Goal: Task Accomplishment & Management: Manage account settings

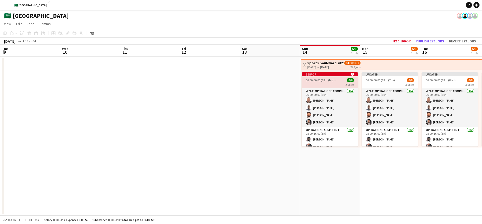
scroll to position [5, 0]
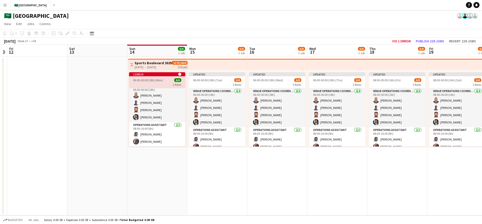
click at [157, 26] on app-page-menu "View Day view expanded Day view collapsed Month view Date picker Jump to [DATE]…" at bounding box center [241, 25] width 482 height 10
click at [6, 6] on app-icon "Menu" at bounding box center [5, 5] width 4 height 4
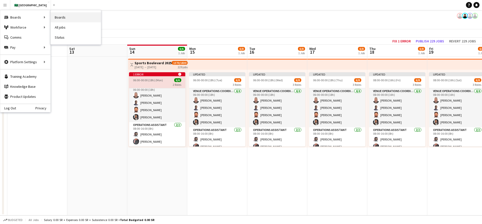
click at [68, 16] on link "Boards" at bounding box center [76, 17] width 50 height 10
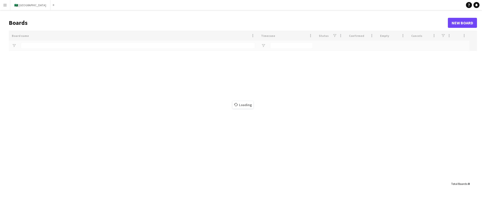
type input "******"
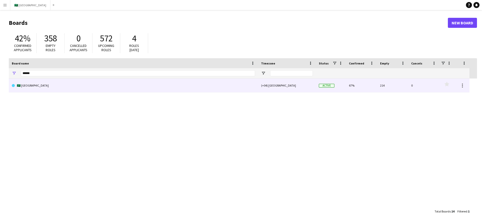
click at [254, 89] on link "🇸🇦 [GEOGRAPHIC_DATA]" at bounding box center [133, 86] width 243 height 14
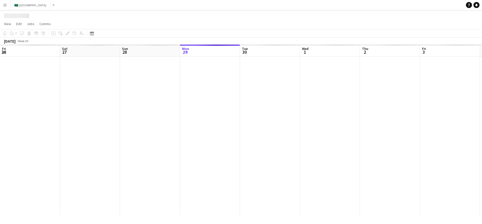
scroll to position [0, 120]
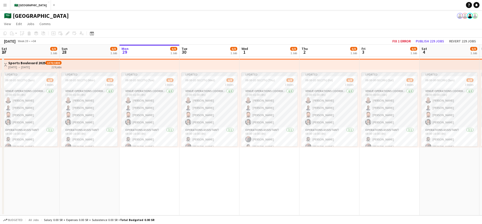
drag, startPoint x: 218, startPoint y: 167, endPoint x: 280, endPoint y: 162, distance: 62.5
click at [281, 161] on app-calendar-viewport "Thu 25 6/8 1 Job Fri 26 6/8 1 Job Sat 27 6/8 1 Job Sun 28 6/8 1 Job Mon 29 6/8 …" at bounding box center [241, 130] width 482 height 171
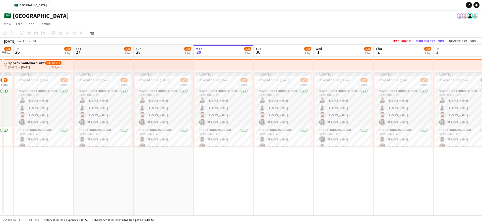
drag, startPoint x: 183, startPoint y: 174, endPoint x: 300, endPoint y: 165, distance: 116.6
click at [300, 165] on app-calendar-viewport "Wed 24 6/8 1 Job Thu 25 6/8 1 Job Fri 26 6/8 1 Job Sat 27 6/8 1 Job Sun 28 6/8 …" at bounding box center [241, 130] width 482 height 171
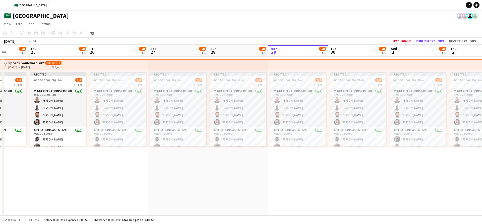
drag, startPoint x: 180, startPoint y: 173, endPoint x: 314, endPoint y: 169, distance: 134.9
click at [324, 166] on app-calendar-viewport "Mon 22 6/8 1 Job Tue 23 6/8 1 Job Wed 24 6/8 1 Job Thu 25 6/8 1 Job Fri 26 6/8 …" at bounding box center [241, 130] width 482 height 171
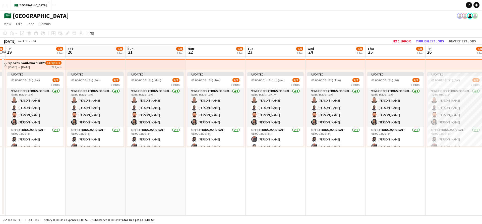
drag, startPoint x: 167, startPoint y: 176, endPoint x: 327, endPoint y: 170, distance: 159.6
click at [341, 167] on app-calendar-viewport "Wed 17 6/8 1 Job Thu 18 6/8 1 Job Fri 19 6/8 1 Job Sat 20 6/8 1 Job Sun 21 6/8 …" at bounding box center [241, 130] width 482 height 171
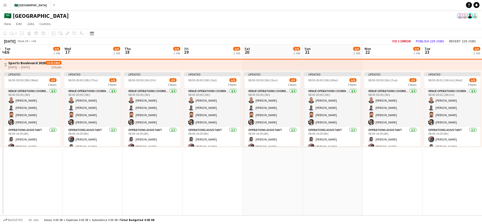
drag, startPoint x: 222, startPoint y: 172, endPoint x: 368, endPoint y: 171, distance: 145.7
click at [372, 169] on app-calendar-viewport "Sun 14 6/6 1 Job Mon 15 6/8 1 Job Tue 16 6/8 1 Job Wed 17 6/8 1 Job Thu 18 6/8 …" at bounding box center [241, 130] width 482 height 171
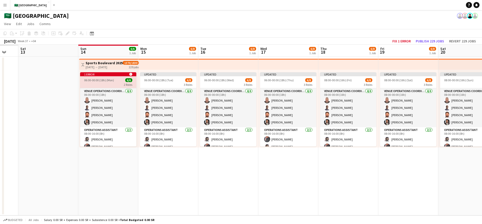
drag, startPoint x: 155, startPoint y: 174, endPoint x: 316, endPoint y: 170, distance: 160.8
click at [349, 167] on app-calendar-viewport "Thu 11 Fri 12 Sat 13 Sun 14 6/6 1 Job Mon 15 6/8 1 Job Tue 16 6/8 1 Job Wed 17 …" at bounding box center [241, 130] width 482 height 171
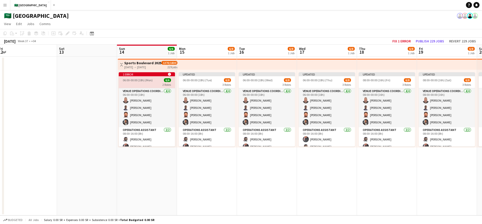
drag, startPoint x: 199, startPoint y: 169, endPoint x: 293, endPoint y: 167, distance: 93.2
click at [293, 167] on app-calendar-viewport "Wed 10 Thu 11 Fri 12 Sat 13 Sun 14 6/6 1 Job Mon 15 6/8 1 Job Tue 16 6/8 1 Job …" at bounding box center [241, 130] width 482 height 171
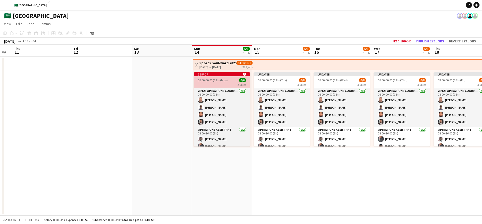
scroll to position [0, 0]
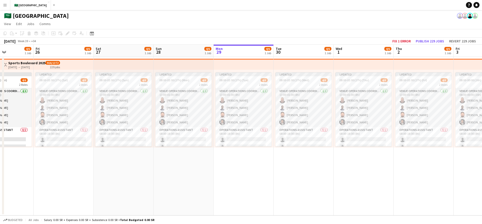
drag, startPoint x: 145, startPoint y: 152, endPoint x: 298, endPoint y: 136, distance: 154.6
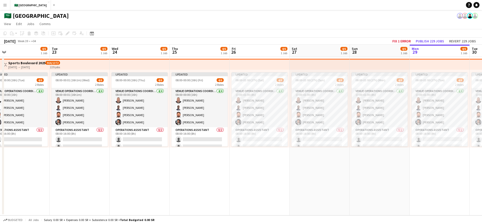
drag, startPoint x: 90, startPoint y: 153, endPoint x: 286, endPoint y: 142, distance: 196.8
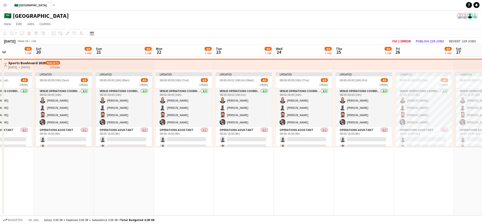
drag, startPoint x: 61, startPoint y: 163, endPoint x: 251, endPoint y: 156, distance: 190.5
click at [251, 156] on app-calendar-viewport "Wed 17 4/6 1 Job Thu 18 4/6 1 Job Fri 19 4/6 1 Job Sat 20 4/6 1 Job Sun 21 4/6 …" at bounding box center [241, 130] width 482 height 171
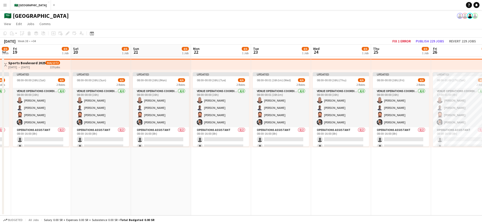
drag, startPoint x: 112, startPoint y: 173, endPoint x: 283, endPoint y: 159, distance: 170.9
click at [282, 159] on app-calendar-viewport "Wed 17 4/6 1 Job Thu 18 4/6 1 Job Fri 19 4/6 1 Job Sat 20 4/6 1 Job Sun 21 4/6 …" at bounding box center [241, 130] width 482 height 171
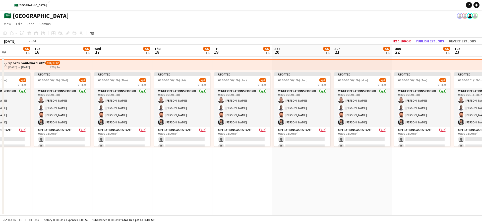
drag, startPoint x: 169, startPoint y: 167, endPoint x: 366, endPoint y: 153, distance: 197.6
click at [364, 153] on app-calendar-viewport "Sat 13 Sun 14 4/4 1 Job Mon 15 4/6 1 Job Tue 16 4/6 1 Job Wed 17 4/6 1 Job Thu …" at bounding box center [241, 130] width 482 height 171
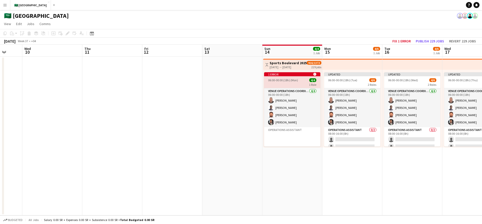
drag, startPoint x: 148, startPoint y: 168, endPoint x: 350, endPoint y: 158, distance: 201.7
click at [381, 153] on app-calendar-viewport "Sun 7 Mon 8 Tue 9 Wed 10 Thu 11 Fri 12 Sat 13 Sun 14 4/4 1 Job Mon 15 4/6 1 Job…" at bounding box center [241, 130] width 482 height 171
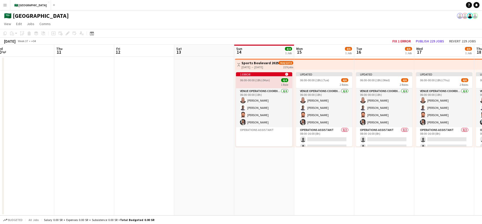
scroll to position [0, 206]
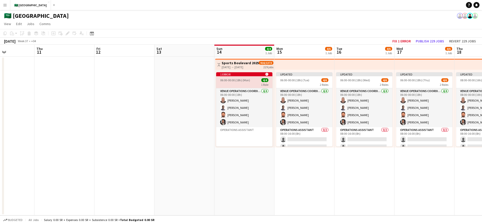
drag, startPoint x: 329, startPoint y: 159, endPoint x: 234, endPoint y: 159, distance: 94.7
click at [234, 159] on app-calendar-viewport "Sun 7 Mon 8 Tue 9 Wed 10 Thu 11 Fri 12 Sat 13 Sun 14 4/4 1 Job Mon 15 4/6 1 Job…" at bounding box center [241, 130] width 482 height 171
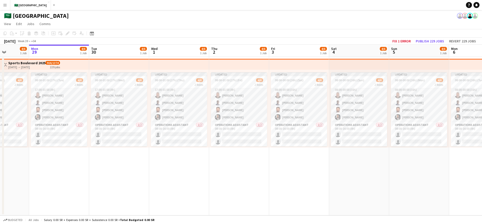
scroll to position [0, 132]
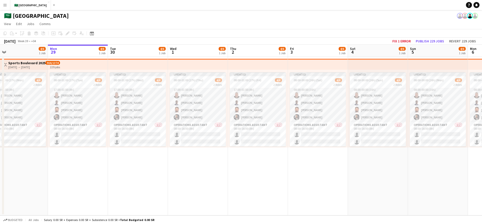
drag, startPoint x: 158, startPoint y: 169, endPoint x: 232, endPoint y: 165, distance: 73.7
click at [266, 160] on app-calendar-viewport "Fri 26 4/6 1 Job Sat 27 4/6 1 Job Sun 28 4/6 1 Job Mon 29 4/6 1 Job Tue 30 4/6 …" at bounding box center [241, 130] width 482 height 171
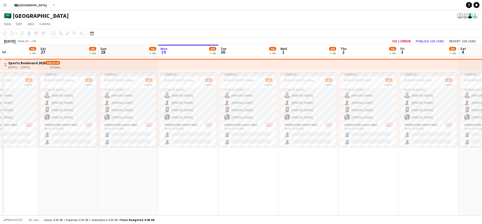
drag, startPoint x: 169, startPoint y: 166, endPoint x: 226, endPoint y: 172, distance: 56.9
click at [289, 166] on app-calendar-viewport "Wed 24 4/6 1 Job Thu 25 4/6 1 Job Fri 26 4/6 1 Job Sat 27 4/6 1 Job Sun 28 4/6 …" at bounding box center [241, 130] width 482 height 171
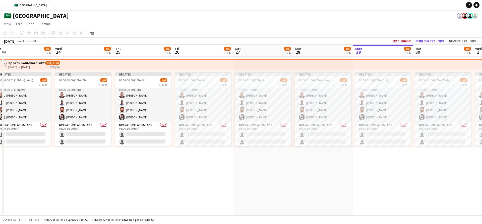
scroll to position [0, 123]
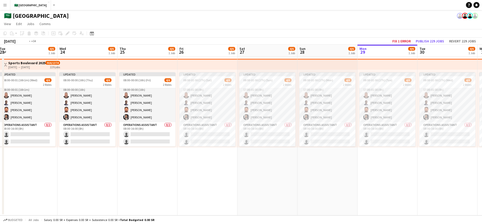
drag, startPoint x: 181, startPoint y: 171, endPoint x: 319, endPoint y: 176, distance: 137.5
click at [325, 175] on app-calendar-viewport "Sun 21 4/6 1 Job Mon 22 4/6 1 Job Tue 23 4/6 1 Job Wed 24 4/6 1 Job Thu 25 4/6 …" at bounding box center [241, 130] width 482 height 171
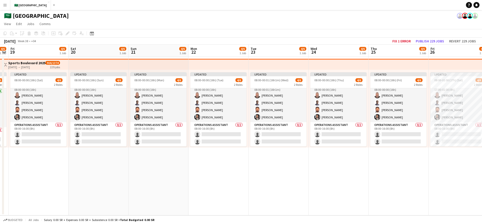
scroll to position [0, 104]
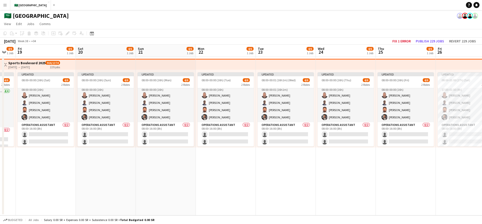
drag, startPoint x: 222, startPoint y: 170, endPoint x: 280, endPoint y: 176, distance: 58.1
click at [300, 172] on app-calendar-viewport "Wed 17 4/6 1 Job Thu 18 4/6 1 Job Fri 19 4/6 1 Job Sat 20 4/6 1 Job Sun 21 4/6 …" at bounding box center [241, 130] width 482 height 171
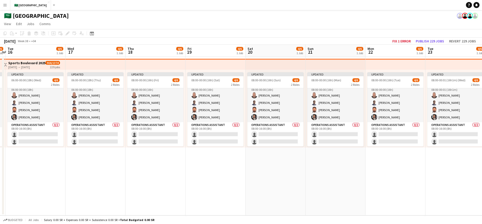
drag, startPoint x: 258, startPoint y: 167, endPoint x: 201, endPoint y: 174, distance: 57.2
click at [281, 169] on app-calendar-viewport "Sun 14 4/6 1 Job Mon 15 4/6 1 Job Tue 16 4/6 1 Job Wed 17 4/6 1 Job Thu 18 4/6 …" at bounding box center [241, 130] width 482 height 171
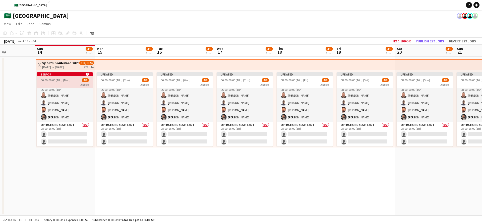
drag, startPoint x: 107, startPoint y: 168, endPoint x: 93, endPoint y: 171, distance: 14.1
click at [258, 166] on app-calendar-viewport "Thu 11 Fri 12 Sat 13 Sun 14 4/6 1 Job Mon 15 4/6 1 Job Tue 16 4/6 1 Job Wed 17 …" at bounding box center [241, 130] width 482 height 171
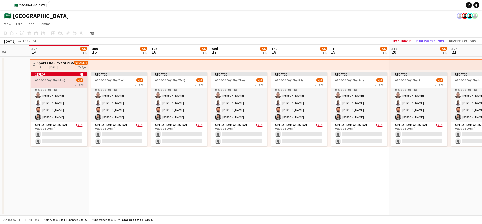
drag, startPoint x: 104, startPoint y: 167, endPoint x: 220, endPoint y: 169, distance: 115.6
click at [219, 169] on app-calendar-viewport "Thu 11 Fri 12 Sat 13 Sun 14 4/6 1 Job Mon 15 4/6 1 Job Tue 16 4/6 1 Job Wed 17 …" at bounding box center [241, 130] width 482 height 171
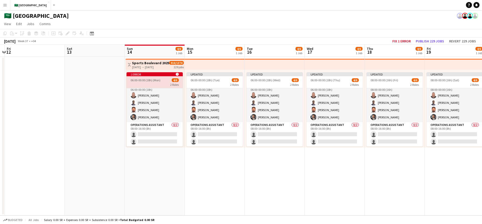
drag, startPoint x: 290, startPoint y: 168, endPoint x: 185, endPoint y: 171, distance: 104.8
click at [185, 171] on app-calendar-viewport "Mon 8 Tue 9 Wed 10 Thu 11 Fri 12 Sat 13 Sun 14 4/6 1 Job Mon 15 4/6 1 Job Tue 1…" at bounding box center [241, 130] width 482 height 171
click at [406, 43] on button "Fix 1 error" at bounding box center [402, 41] width 22 height 7
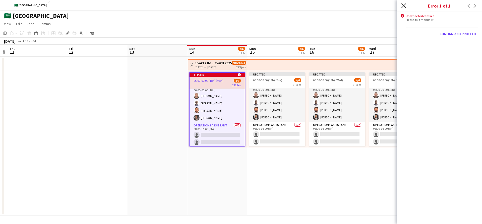
click at [404, 5] on icon at bounding box center [403, 5] width 5 height 5
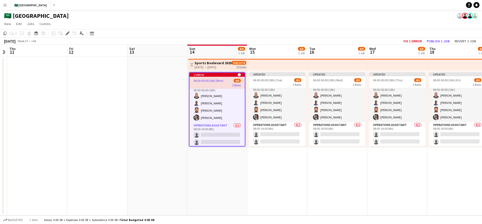
click at [285, 166] on app-date-cell "Updated 06:00-00:00 (18h) (Tue) 4/6 2 Roles VENUE OPERATIONS COORDINATOR 4/4 06…" at bounding box center [277, 136] width 60 height 159
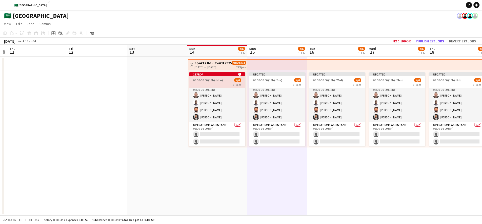
click at [285, 166] on app-date-cell "Updated 06:00-00:00 (18h) (Tue) 4/6 2 Roles VENUE OPERATIONS COORDINATOR 4/4 06…" at bounding box center [277, 136] width 60 height 159
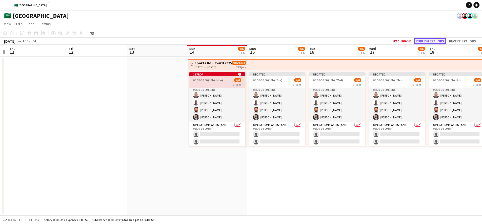
click at [427, 43] on button "Publish 229 jobs" at bounding box center [430, 41] width 32 height 7
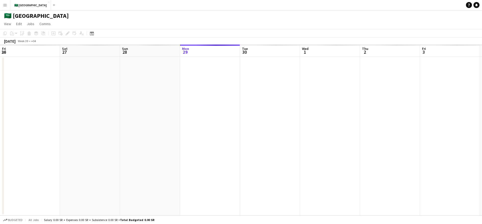
scroll to position [0, 120]
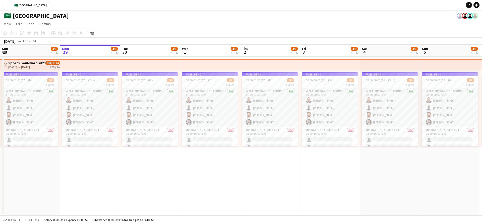
click at [140, 20] on app-page-menu "View Day view expanded Day view collapsed Month view Date picker Jump to today …" at bounding box center [241, 25] width 482 height 10
click at [416, 35] on app-toolbar "Copy Paste Paste Command V Paste with crew Command Shift V Paste linked Job Del…" at bounding box center [241, 33] width 482 height 9
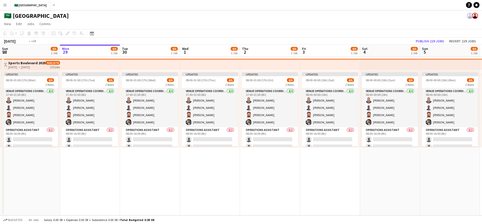
drag, startPoint x: 297, startPoint y: 151, endPoint x: 225, endPoint y: 152, distance: 71.8
click at [236, 153] on app-calendar-viewport "Fri 26 4/6 1 Job Sat 27 4/6 1 Job Sun 28 4/6 1 Job Mon 29 4/6 1 Job Tue 30 4/6 …" at bounding box center [241, 130] width 482 height 171
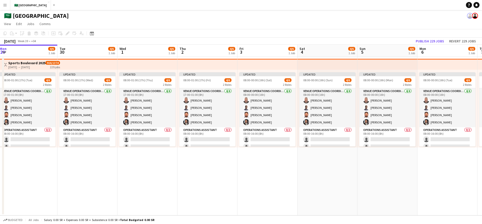
drag, startPoint x: 259, startPoint y: 158, endPoint x: 256, endPoint y: 158, distance: 2.5
click at [256, 158] on app-calendar-viewport "Fri 26 4/6 1 Job Sat 27 4/6 1 Job Sun 28 4/6 1 Job Mon 29 4/6 1 Job Tue 30 4/6 …" at bounding box center [241, 130] width 482 height 171
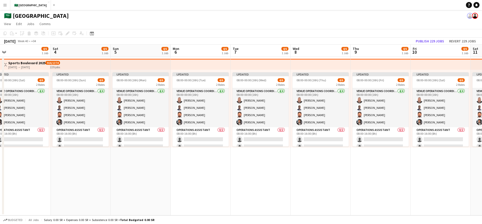
drag, startPoint x: 264, startPoint y: 167, endPoint x: 359, endPoint y: 169, distance: 94.7
click at [257, 168] on app-calendar-viewport "Tue 30 4/6 1 Job Wed 1 4/6 1 Job Thu 2 4/6 1 Job Fri 3 4/6 1 Job Sat 4 4/6 1 Jo…" at bounding box center [241, 130] width 482 height 171
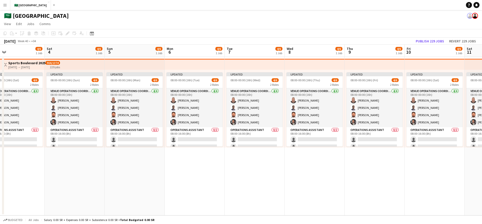
drag, startPoint x: 345, startPoint y: 174, endPoint x: 294, endPoint y: 174, distance: 51.2
click at [278, 176] on app-calendar-viewport "Tue 30 4/6 1 Job Wed 1 4/6 1 Job Thu 2 4/6 1 Job Fri 3 4/6 1 Job Sat 4 4/6 1 Jo…" at bounding box center [241, 130] width 482 height 171
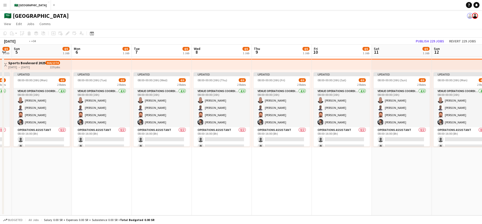
drag, startPoint x: 419, startPoint y: 172, endPoint x: 301, endPoint y: 170, distance: 118.1
click at [282, 172] on app-calendar-viewport "Thu 2 4/6 1 Job Fri 3 4/6 1 Job Sat 4 4/6 1 Job Sun 5 4/6 1 Job Mon 6 4/6 1 Job…" at bounding box center [241, 130] width 482 height 171
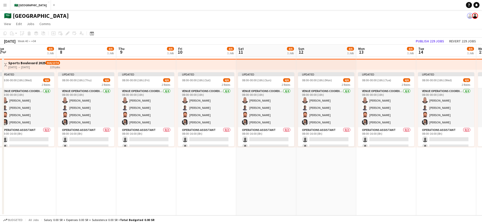
drag, startPoint x: 348, startPoint y: 170, endPoint x: 291, endPoint y: 170, distance: 57.0
click at [291, 170] on app-calendar-viewport "Sat 4 4/6 1 Job Sun 5 4/6 1 Job Mon 6 4/6 1 Job Tue 7 4/6 1 Job Wed 8 4/6 1 Job…" at bounding box center [241, 130] width 482 height 171
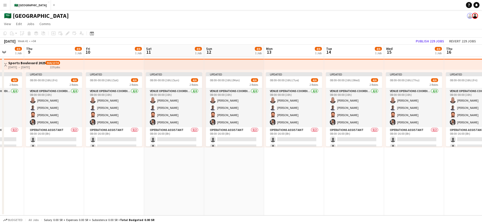
drag, startPoint x: 385, startPoint y: 166, endPoint x: 308, endPoint y: 165, distance: 77.4
click at [307, 166] on app-calendar-viewport "Mon 6 4/6 1 Job Tue 7 4/6 1 Job Wed 8 4/6 1 Job Thu 9 4/6 1 Job Fri 10 4/6 1 Jo…" at bounding box center [241, 130] width 482 height 171
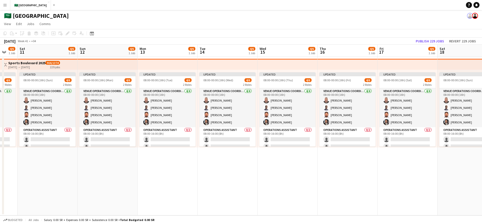
drag, startPoint x: 377, startPoint y: 166, endPoint x: 330, endPoint y: 166, distance: 47.2
click at [315, 166] on app-calendar-viewport "Wed 8 4/6 1 Job Thu 9 4/6 1 Job Fri 10 4/6 1 Job Sat 11 4/6 1 Job Sun 12 4/6 1 …" at bounding box center [241, 130] width 482 height 171
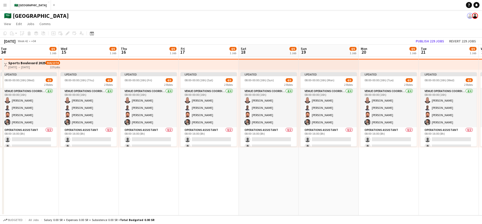
drag, startPoint x: 380, startPoint y: 168, endPoint x: 307, endPoint y: 167, distance: 73.6
click at [301, 168] on app-calendar-viewport "Fri 10 4/6 1 Job Sat 11 4/6 1 Job Sun 12 4/6 1 Job Mon 13 4/6 1 Job Tue 14 4/6 …" at bounding box center [241, 130] width 482 height 171
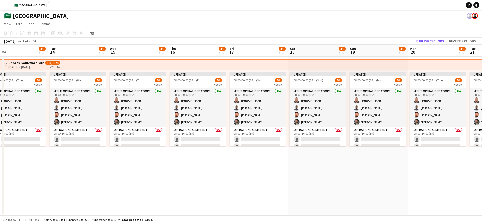
drag, startPoint x: 394, startPoint y: 170, endPoint x: 295, endPoint y: 169, distance: 99.7
click at [292, 169] on app-calendar-viewport "Fri 10 4/6 1 Job Sat 11 4/6 1 Job Sun 12 4/6 1 Job Mon 13 4/6 1 Job Tue 14 4/6 …" at bounding box center [241, 130] width 482 height 171
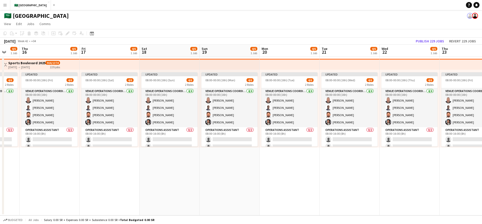
click at [309, 169] on app-calendar-viewport "Sun 12 4/6 1 Job Mon 13 4/6 1 Job Tue 14 4/6 1 Job Wed 15 4/6 1 Job Thu 16 4/6 …" at bounding box center [241, 130] width 482 height 171
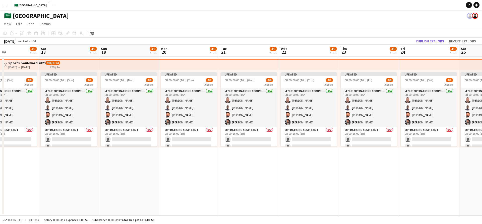
drag, startPoint x: 419, startPoint y: 167, endPoint x: 380, endPoint y: 166, distance: 38.9
click at [387, 166] on app-calendar-viewport "Tue 14 4/6 1 Job Wed 15 4/6 1 Job Thu 16 4/6 1 Job Fri 17 4/6 1 Job Sat 18 4/6 …" at bounding box center [241, 130] width 482 height 171
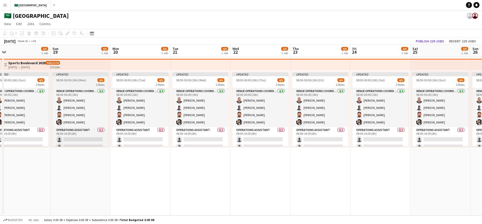
click at [92, 83] on div "2 Roles" at bounding box center [80, 85] width 56 height 4
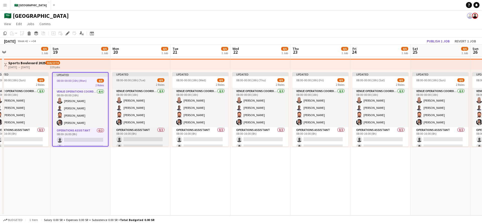
click at [127, 80] on span "08:00-00:00 (16h) (Tue)" at bounding box center [130, 80] width 29 height 4
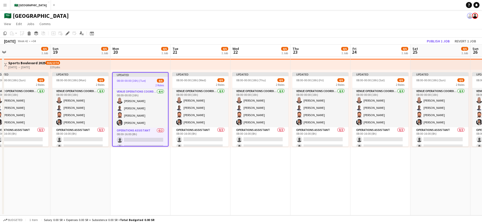
click at [127, 80] on span "08:00-00:00 (16h) (Tue)" at bounding box center [131, 81] width 29 height 4
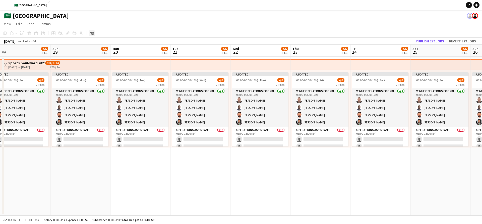
click at [93, 34] on icon "Date picker" at bounding box center [92, 33] width 4 height 4
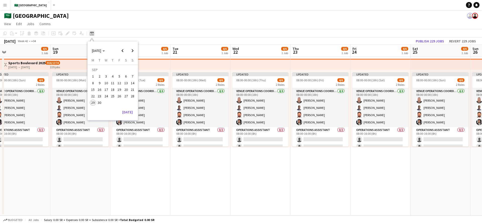
click at [93, 34] on icon "Date picker" at bounding box center [92, 33] width 4 height 4
drag, startPoint x: 343, startPoint y: 130, endPoint x: 286, endPoint y: 133, distance: 57.4
click at [290, 133] on app-calendar-viewport "Thu 16 4/6 1 Job Fri 17 4/6 1 Job Sat 18 4/6 1 Job Sun 19 4/6 1 Job Mon 20 4/6 …" at bounding box center [241, 130] width 482 height 171
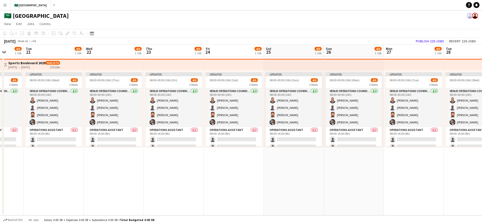
drag, startPoint x: 386, startPoint y: 141, endPoint x: 357, endPoint y: 149, distance: 30.0
click at [312, 148] on app-calendar-viewport "Sat 18 4/6 1 Job Sun 19 4/6 1 Job Mon 20 4/6 1 Job Tue 21 4/6 1 Job Wed 22 4/6 …" at bounding box center [241, 130] width 482 height 171
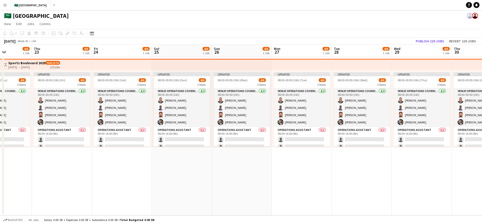
drag, startPoint x: 335, startPoint y: 155, endPoint x: 366, endPoint y: 151, distance: 31.4
click at [302, 156] on app-calendar-viewport "Mon 20 4/6 1 Job Tue 21 4/6 1 Job Wed 22 4/6 1 Job Thu 23 4/6 1 Job Fri 24 4/6 …" at bounding box center [241, 130] width 482 height 171
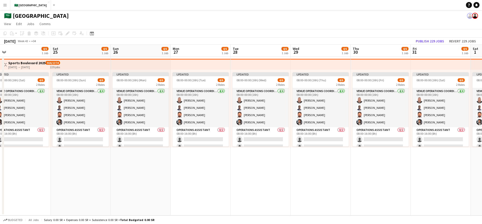
click at [288, 153] on app-calendar-viewport "Mon 20 4/6 1 Job Tue 21 4/6 1 Job Wed 22 4/6 1 Job Thu 23 4/6 1 Job Fri 24 4/6 …" at bounding box center [241, 130] width 482 height 171
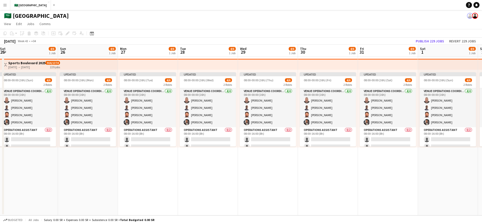
click at [261, 152] on app-calendar-viewport "Wed 22 4/6 1 Job Thu 23 4/6 1 Job Fri 24 4/6 1 Job Sat 25 4/6 1 Job Sun 26 4/6 …" at bounding box center [241, 130] width 482 height 171
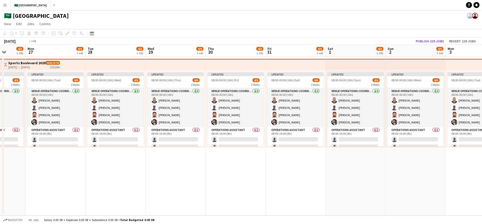
click at [285, 148] on app-calendar-viewport "Fri 24 4/6 1 Job Sat 25 4/6 1 Job Sun 26 4/6 1 Job Mon 27 4/6 1 Job Tue 28 4/6 …" at bounding box center [241, 130] width 482 height 171
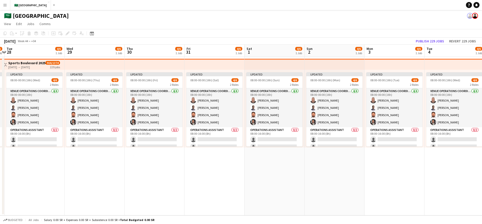
drag, startPoint x: 262, startPoint y: 150, endPoint x: 318, endPoint y: 147, distance: 56.1
click at [253, 151] on app-calendar-viewport "Fri 24 4/6 1 Job Sat 25 4/6 1 Job Sun 26 4/6 1 Job Mon 27 4/6 1 Job Tue 28 4/6 …" at bounding box center [241, 130] width 482 height 171
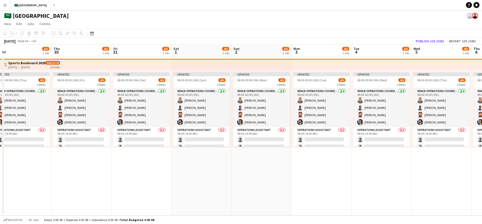
click at [230, 149] on app-calendar-viewport "Sun 26 4/6 1 Job Mon 27 4/6 1 Job Tue 28 4/6 1 Job Wed 29 4/6 1 Job Thu 30 4/6 …" at bounding box center [241, 130] width 482 height 171
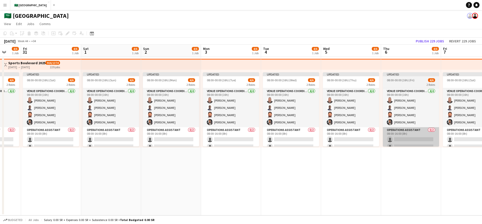
drag, startPoint x: 323, startPoint y: 145, endPoint x: 331, endPoint y: 140, distance: 9.3
click at [253, 144] on app-calendar-viewport "Tue 28 4/6 1 Job Wed 29 4/6 1 Job Thu 30 4/6 1 Job Fri 31 4/6 1 Job Sat 1 4/6 1…" at bounding box center [241, 130] width 482 height 171
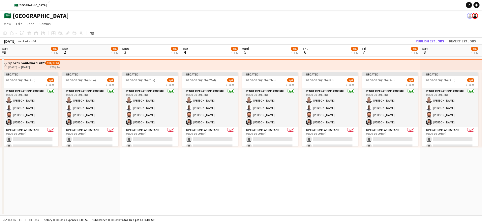
drag, startPoint x: 287, startPoint y: 136, endPoint x: 280, endPoint y: 136, distance: 6.5
click at [279, 136] on app-calendar-viewport "Tue 28 4/6 1 Job Wed 29 4/6 1 Job Thu 30 4/6 1 Job Fri 31 4/6 1 Job Sat 1 4/6 1…" at bounding box center [241, 130] width 482 height 171
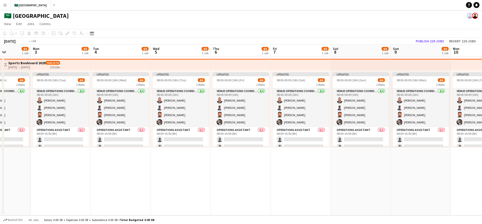
click at [273, 134] on app-calendar-viewport "Thu 30 4/6 1 Job Fri 31 4/6 1 Job Sat 1 4/6 1 Job Sun 2 4/6 1 Job Mon 3 4/6 1 J…" at bounding box center [241, 130] width 482 height 171
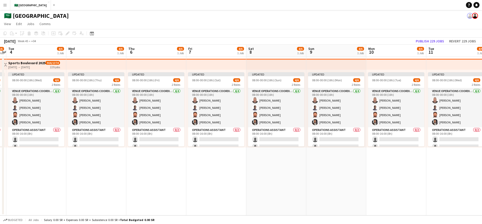
drag, startPoint x: 282, startPoint y: 131, endPoint x: 263, endPoint y: 129, distance: 18.4
click at [261, 130] on app-calendar-viewport "Sat 1 4/6 1 Job Sun 2 4/6 1 Job Mon 3 4/6 1 Job Tue 4 4/6 1 Job Wed 5 4/6 1 Job…" at bounding box center [241, 130] width 482 height 171
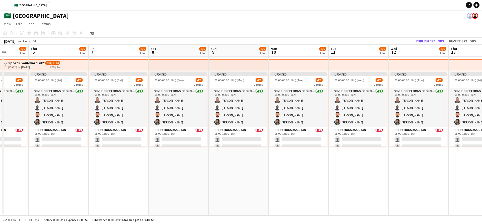
drag, startPoint x: 267, startPoint y: 127, endPoint x: 248, endPoint y: 126, distance: 18.9
click at [248, 126] on app-calendar-viewport "Mon 3 4/6 1 Job Tue 4 4/6 1 Job Wed 5 4/6 1 Job Thu 6 4/6 1 Job Fri 7 4/6 1 Job…" at bounding box center [241, 130] width 482 height 171
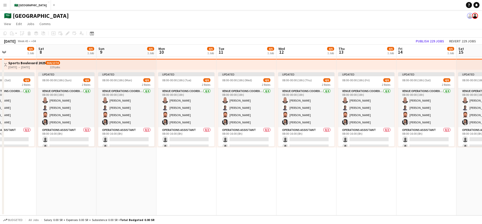
click at [224, 126] on app-calendar-viewport "Wed 5 4/6 1 Job Thu 6 4/6 1 Job Fri 7 4/6 1 Job Sat 8 4/6 1 Job Sun 9 4/6 1 Job…" at bounding box center [241, 130] width 482 height 171
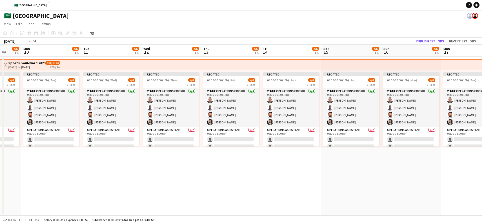
click at [187, 124] on app-calendar-viewport "Fri 7 4/6 1 Job Sat 8 4/6 1 Job Sun 9 4/6 1 Job Mon 10 4/6 1 Job Tue 11 4/6 1 J…" at bounding box center [241, 130] width 482 height 171
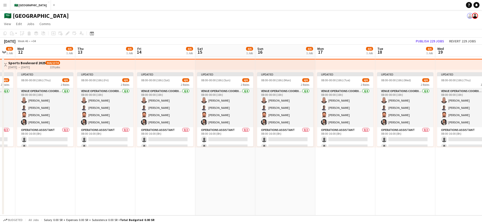
drag, startPoint x: 355, startPoint y: 128, endPoint x: 255, endPoint y: 128, distance: 99.7
click at [259, 128] on app-calendar-viewport "Sun 9 4/6 1 Job Mon 10 4/6 1 Job Tue 11 4/6 1 Job Wed 12 4/6 1 Job Thu 13 4/6 1…" at bounding box center [241, 130] width 482 height 171
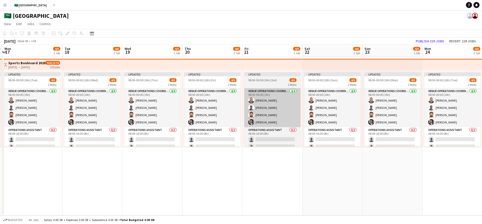
drag, startPoint x: 309, startPoint y: 130, endPoint x: 252, endPoint y: 125, distance: 57.2
click at [223, 130] on app-calendar-viewport "Thu 13 4/6 1 Job Fri 14 4/6 1 Job Sat 15 4/6 1 Job Sun 16 4/6 1 Job Mon 17 4/6 …" at bounding box center [241, 130] width 482 height 171
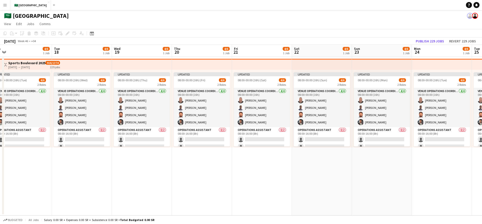
drag, startPoint x: 261, startPoint y: 127, endPoint x: 202, endPoint y: 127, distance: 59.0
click at [206, 127] on app-calendar-viewport "Thu 13 4/6 1 Job Fri 14 4/6 1 Job Sat 15 4/6 1 Job Sun 16 4/6 1 Job Mon 17 4/6 …" at bounding box center [241, 130] width 482 height 171
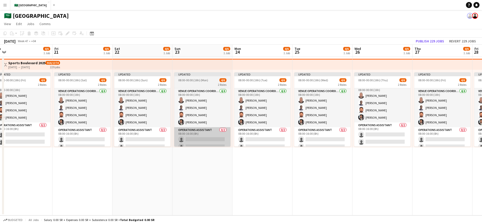
scroll to position [0, 0]
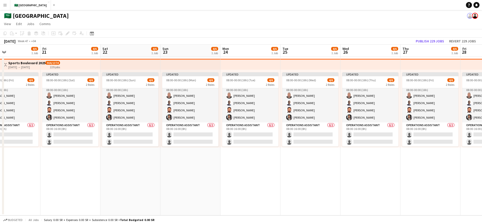
drag, startPoint x: 379, startPoint y: 129, endPoint x: 231, endPoint y: 128, distance: 148.2
click at [231, 128] on app-calendar-viewport "Tue 18 4/6 1 Job Wed 19 4/6 1 Job Thu 20 4/6 1 Job Fri 21 4/6 1 Job Sat 22 4/6 …" at bounding box center [241, 130] width 482 height 171
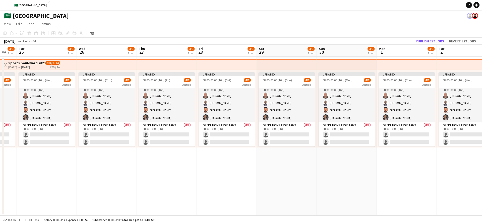
scroll to position [0, 168]
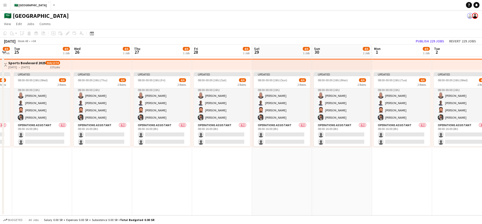
drag, startPoint x: 333, startPoint y: 144, endPoint x: 229, endPoint y: 141, distance: 103.5
click at [192, 142] on app-calendar-viewport "Sat 22 4/6 1 Job Sun 23 4/6 1 Job Mon 24 4/6 1 Job Tue 25 4/6 1 Job Wed 26 4/6 …" at bounding box center [241, 130] width 482 height 171
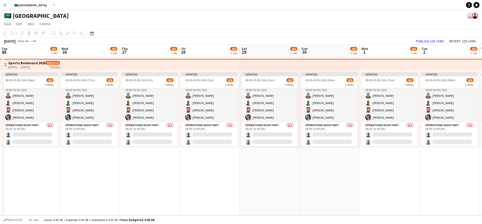
drag, startPoint x: 373, startPoint y: 149, endPoint x: 199, endPoint y: 148, distance: 174.3
click at [201, 148] on app-calendar-viewport "Sat 22 4/6 1 Job Sun 23 4/6 1 Job Mon 24 4/6 1 Job Tue 25 4/6 1 Job Wed 26 4/6 …" at bounding box center [241, 130] width 482 height 171
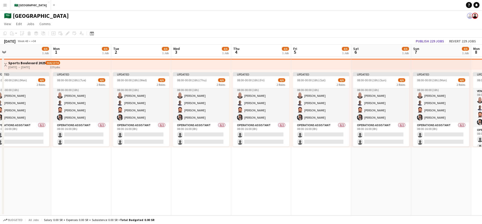
scroll to position [0, 166]
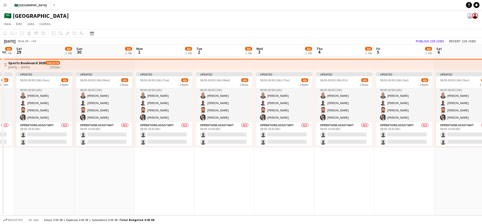
drag, startPoint x: 295, startPoint y: 149, endPoint x: 196, endPoint y: 146, distance: 98.3
click at [202, 147] on app-calendar-viewport "Wed 26 4/6 1 Job Thu 27 4/6 1 Job Fri 28 4/6 1 Job Sat 29 4/6 1 Job Sun 30 4/6 …" at bounding box center [241, 130] width 482 height 171
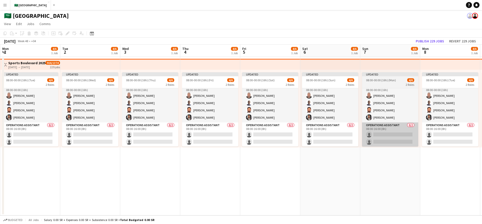
scroll to position [5, 0]
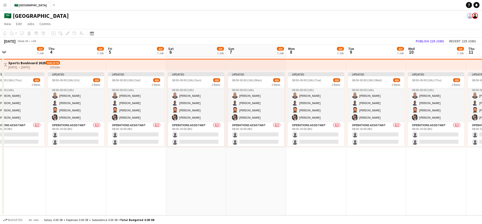
drag, startPoint x: 325, startPoint y: 142, endPoint x: 217, endPoint y: 133, distance: 108.7
click at [221, 133] on app-calendar-viewport "Sun 30 4/6 1 Job Mon 1 4/6 1 Job Tue 2 4/6 1 Job Wed 3 4/6 1 Job Thu 4 4/6 1 Jo…" at bounding box center [241, 130] width 482 height 171
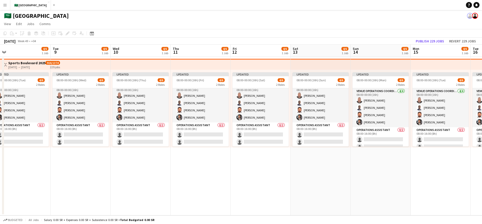
drag, startPoint x: 353, startPoint y: 159, endPoint x: 304, endPoint y: 156, distance: 48.5
click at [305, 156] on app-calendar-viewport "Thu 4 4/6 1 Job Fri 5 4/6 1 Job Sat 6 4/6 1 Job Sun 7 4/6 1 Job Mon 8 4/6 1 Job…" at bounding box center [241, 130] width 482 height 171
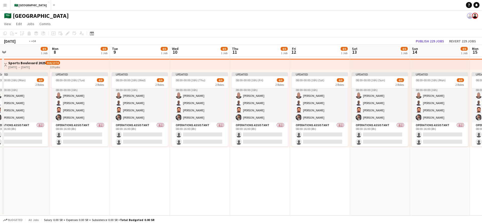
drag, startPoint x: 425, startPoint y: 161, endPoint x: 273, endPoint y: 156, distance: 151.8
click at [293, 157] on app-calendar-viewport "Thu 4 4/6 1 Job Fri 5 4/6 1 Job Sat 6 4/6 1 Job Sun 7 4/6 1 Job Mon 8 4/6 1 Job…" at bounding box center [241, 130] width 482 height 171
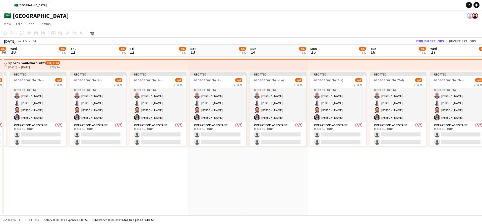
drag, startPoint x: 376, startPoint y: 159, endPoint x: 244, endPoint y: 156, distance: 131.4
click at [257, 157] on app-calendar-viewport "Sat 6 4/6 1 Job Sun 7 4/6 1 Job Mon 8 4/6 1 Job Tue 9 4/6 1 Job Wed 10 4/6 1 Jo…" at bounding box center [241, 130] width 482 height 171
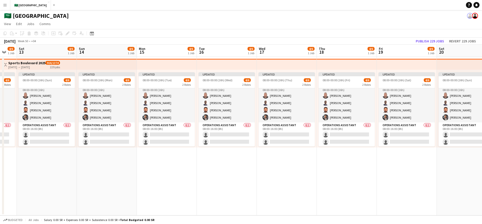
drag
click at [253, 162] on app-calendar-viewport "Wed 10 4/6 1 Job Thu 11 4/6 1 Job Fri 12 4/6 1 Job Sat 13 4/6 1 Job Sun 14 4/6 …" at bounding box center [241, 130] width 482 height 171
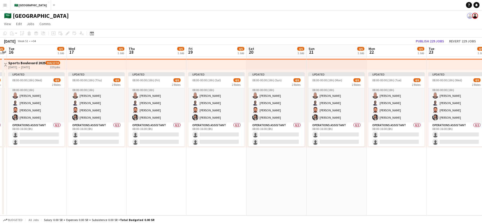
click at [245, 159] on app-calendar-viewport "Fri 12 4/6 1 Job Sat 13 4/6 1 Job Sun 14 4/6 1 Job Mon 15 4/6 1 Job Tue 16 4/6 …" at bounding box center [241, 130] width 482 height 171
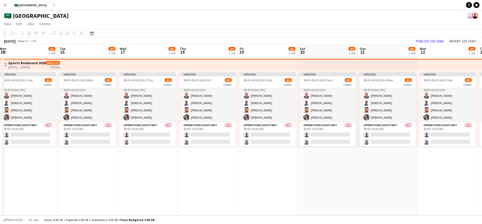
click at [257, 159] on app-calendar-viewport "Fri 12 4/6 1 Job Sat 13 4/6 1 Job Sun 14 4/6 1 Job Mon 15 4/6 1 Job Tue 16 4/6 …" at bounding box center [241, 130] width 482 height 171
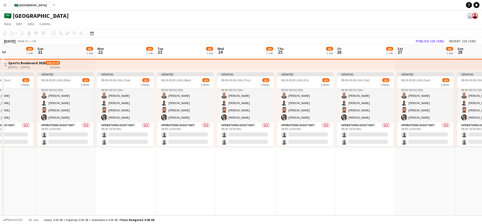
click at [276, 158] on app-calendar-viewport "Thu 18 4/6 1 Job Fri 19 4/6 1 Job Sat 20 4/6 1 Job Sun 21 4/6 1 Job Mon 22 4/6 …" at bounding box center [241, 130] width 482 height 171
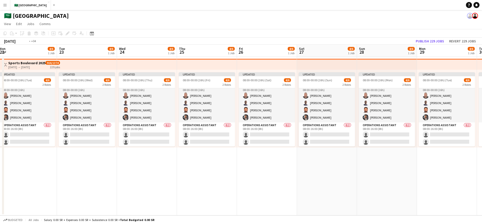
click at [259, 155] on app-calendar-viewport "Thu 18 4/6 1 Job Fri 19 4/6 1 Job Sat 20 4/6 1 Job Sun 21 4/6 1 Job Mon 22 4/6 …" at bounding box center [241, 130] width 482 height 171
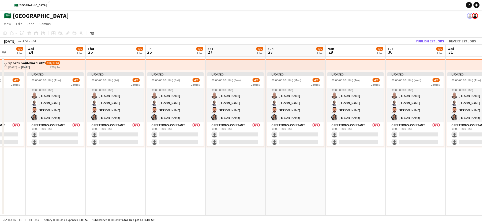
click at [229, 155] on app-calendar-viewport "Sat 20 4/6 1 Job Sun 21 4/6 1 Job Mon 22 4/6 1 Job Tue 23 4/6 1 Job Wed 24 4/6 …" at bounding box center [241, 130] width 482 height 171
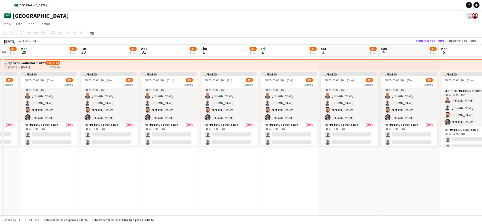
click at [245, 157] on app-calendar-viewport "Fri 26 4/6 1 Job Sat 27 4/6 1 Job Sun 28 4/6 1 Job Mon 29 4/6 1 Job Tue 30 4/6 …" at bounding box center [241, 130] width 482 height 171
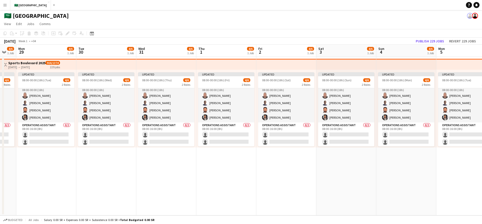
click at [251, 155] on app-calendar-viewport "Fri 26 4/6 1 Job Sat 27 4/6 1 Job Sun 28 4/6 1 Job Mon 29 4/6 1 Job Tue 30 4/6 …" at bounding box center [241, 130] width 482 height 171
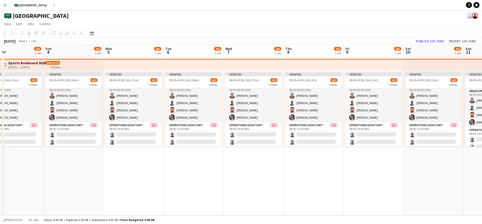
click at [250, 155] on app-calendar-viewport "Tue 30 4/6 1 Job Wed 31 4/6 1 Job Thu 1 4/6 1 Job Fri 2 4/6 1 Job Sat 3 4/6 1 J…" at bounding box center [241, 130] width 482 height 171
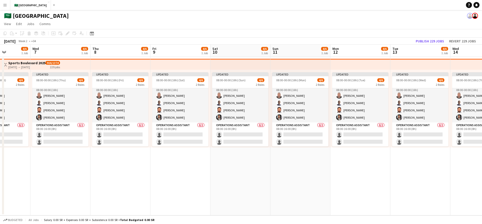
click at [274, 159] on app-calendar-viewport "Sat 3 4/6 1 Job Sun 4 4/6 1 Job Mon 5 4/6 1 Job Tue 6 4/6 1 Job Wed 7 4/6 1 Job…" at bounding box center [241, 130] width 482 height 171
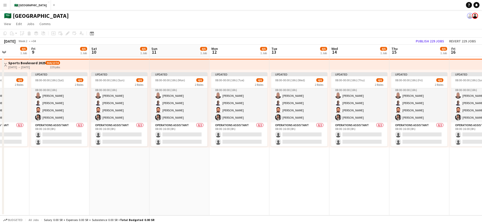
click at [299, 163] on app-calendar-viewport "Mon 5 4/6 1 Job Tue 6 4/6 1 Job Wed 7 4/6 1 Job Thu 8 4/6 1 Job Fri 9 4/6 1 Job…" at bounding box center [241, 130] width 482 height 171
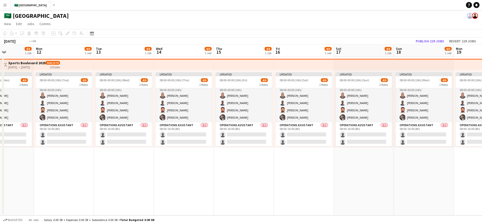
click at [280, 163] on app-calendar-viewport "Fri 9 4/6 1 Job Sat 10 4/6 1 Job Sun 11 4/6 1 Job Mon 12 4/6 1 Job Tue 13 4/6 1…" at bounding box center [241, 130] width 482 height 171
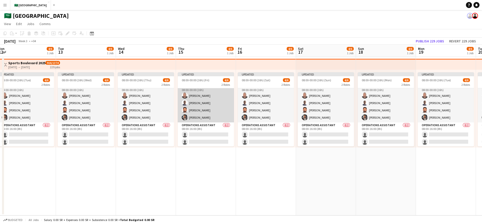
click at [201, 113] on app-card-role "VENUE OPERATIONS COORDINATOR 4/4 08:00-00:00 (16h) Yousif Haroun Abubaker Babat…" at bounding box center [206, 103] width 56 height 39
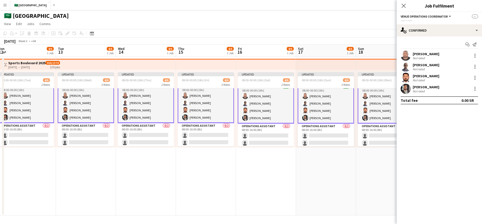
scroll to position [5, 0]
click at [415, 56] on div "Not rated" at bounding box center [419, 58] width 13 height 4
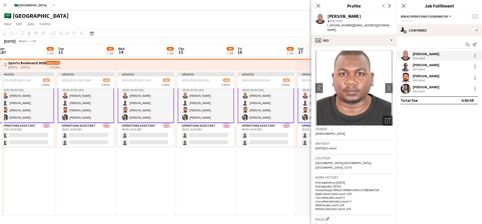
drag, startPoint x: 351, startPoint y: 26, endPoint x: 382, endPoint y: 24, distance: 31.5
click at [382, 24] on div "Yousif Haroun star Not rated t. +966545990612 | yousif0a@hotmail.com" at bounding box center [353, 23] width 85 height 22
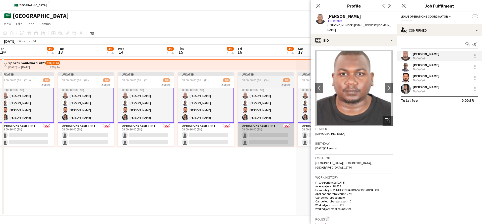
copy span "yousif0a@hotmail.com"
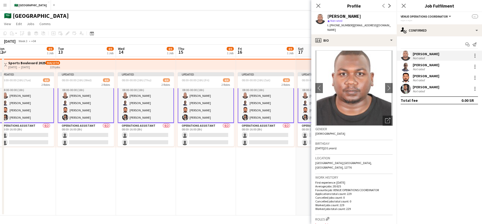
click at [452, 67] on div "Abubaker Babatain Not rated" at bounding box center [439, 67] width 85 height 10
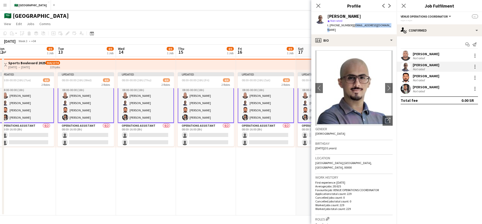
drag, startPoint x: 352, startPoint y: 25, endPoint x: 387, endPoint y: 26, distance: 35.7
click at [387, 26] on div "Abubaker Babatain star Not rated t. +966541993058 | abubaker.sb93@gmail.com" at bounding box center [353, 23] width 85 height 22
copy span "abubaker.sb93@gmail.com"
click at [416, 79] on div "Not rated" at bounding box center [419, 80] width 13 height 4
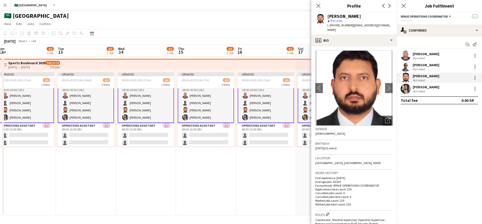
drag, startPoint x: 352, startPoint y: 26, endPoint x: 382, endPoint y: 25, distance: 30.2
click at [380, 26] on span "| naveen98098@gmail.com" at bounding box center [360, 27] width 64 height 8
drag, startPoint x: 383, startPoint y: 25, endPoint x: 351, endPoint y: 25, distance: 32.4
click at [351, 25] on span "| naveen98098@gmail.com" at bounding box center [360, 27] width 64 height 8
copy span "naveen98098@gmail.com"
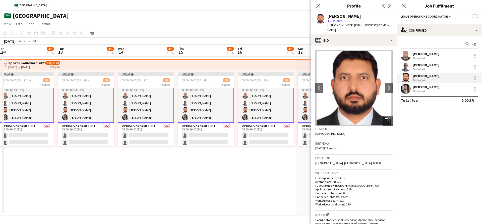
click at [422, 91] on div "Not rated" at bounding box center [419, 91] width 13 height 4
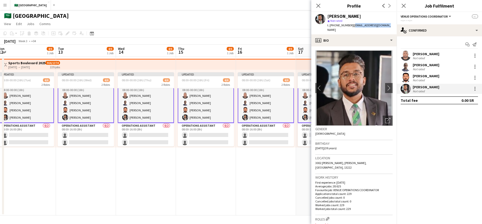
drag, startPoint x: 351, startPoint y: 25, endPoint x: 384, endPoint y: 25, distance: 32.9
click at [384, 25] on span "| arshadfahimm@gmail.com" at bounding box center [360, 27] width 64 height 8
copy span "arshadfahimm@gmail.com"
click at [478, 87] on div "Arshad Fahim Not rated" at bounding box center [439, 89] width 85 height 10
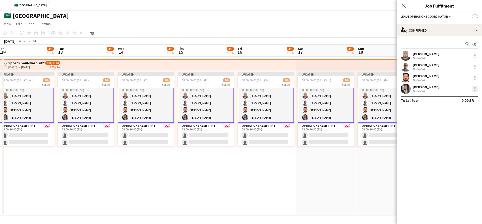
click at [474, 90] on div at bounding box center [475, 89] width 6 height 6
click at [465, 98] on span "Edit fee" at bounding box center [458, 98] width 31 height 5
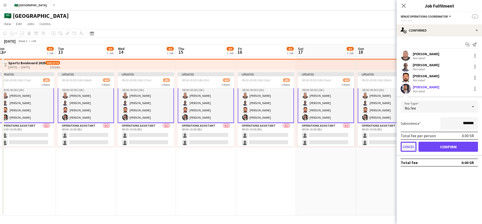
click at [413, 149] on button "Cancel" at bounding box center [409, 147] width 16 height 10
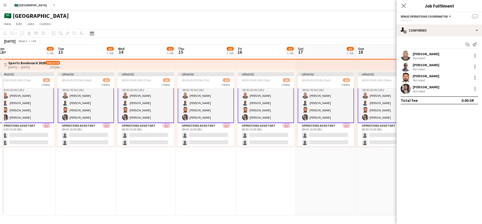
click at [91, 36] on div "Date picker" at bounding box center [92, 33] width 6 height 6
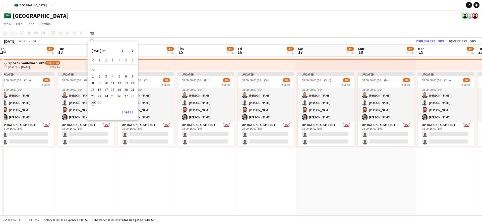
scroll to position [5, 0]
click at [133, 51] on span "Next month" at bounding box center [133, 51] width 10 height 10
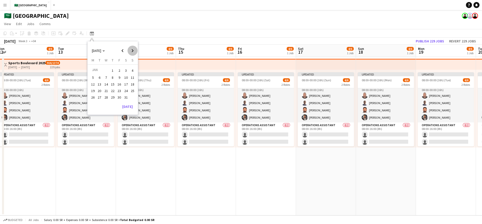
click at [133, 51] on span "Next month" at bounding box center [133, 51] width 10 height 10
click at [128, 88] on button "21" at bounding box center [126, 91] width 7 height 7
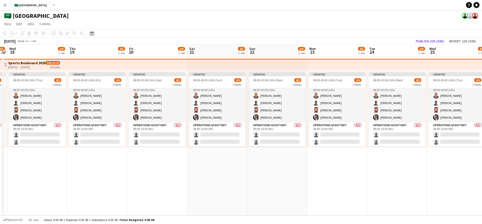
click at [91, 33] on icon "Date picker" at bounding box center [92, 33] width 4 height 4
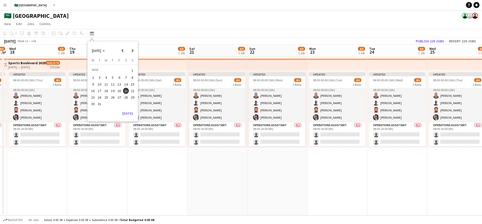
click at [101, 102] on span "31" at bounding box center [100, 104] width 6 height 6
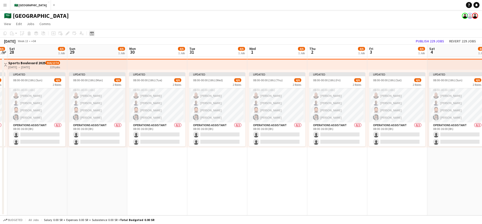
click at [93, 34] on icon at bounding box center [92, 33] width 4 height 4
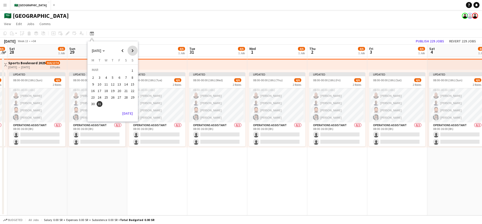
click at [134, 52] on span "Next month" at bounding box center [133, 51] width 10 height 10
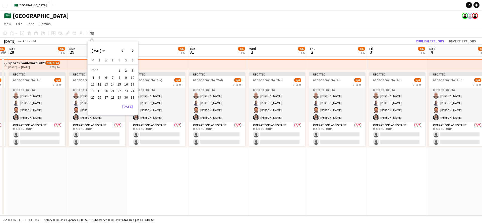
click at [130, 89] on span "24" at bounding box center [133, 91] width 6 height 6
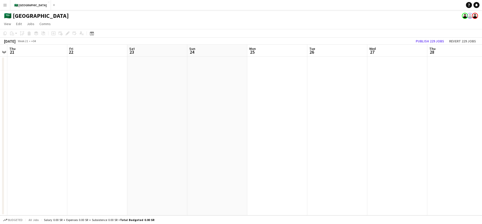
drag, startPoint x: 103, startPoint y: 83, endPoint x: 195, endPoint y: 97, distance: 93.1
click at [234, 87] on app-calendar-viewport "Mon 18 Tue 19 Wed 20 Thu 21 Fri 22 Sat 23 Sun 24 Mon 25 Tue 26 Wed 27 Thu 28 Fr…" at bounding box center [241, 130] width 482 height 171
drag, startPoint x: 126, startPoint y: 106, endPoint x: 192, endPoint y: 101, distance: 65.5
click at [187, 101] on app-calendar-viewport "Sat 16 Sun 17 Mon 18 Tue 19 Wed 20 Thu 21 Fri 22 Sat 23 Sun 24 Mon 25 Tue 26 We…" at bounding box center [241, 130] width 482 height 171
drag, startPoint x: 154, startPoint y: 110, endPoint x: 170, endPoint y: 112, distance: 16.0
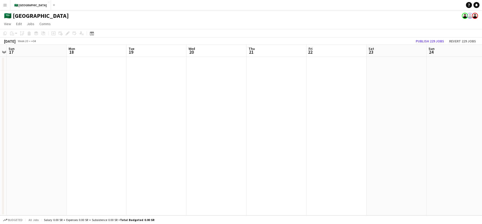
click at [238, 104] on app-calendar-viewport "Fri 15 Sat 16 Sun 17 Mon 18 Tue 19 Wed 20 Thu 21 Fri 22 Sat 23 Sun 24 Mon 25 Tu…" at bounding box center [241, 130] width 482 height 171
click at [255, 102] on app-calendar-viewport "Wed 13 Thu 14 Fri 15 Sat 16 Sun 17 Mon 18 Tue 19 Wed 20 Thu 21 Fri 22 Sat 23 Su…" at bounding box center [241, 130] width 482 height 171
drag, startPoint x: 200, startPoint y: 110, endPoint x: 147, endPoint y: 122, distance: 54.2
click at [240, 109] on app-calendar-viewport "Tue 12 Wed 13 Thu 14 Fri 15 Sat 16 Sun 17 Mon 18 Tue 19 Wed 20 Thu 21 Fri 22 Sa…" at bounding box center [241, 130] width 482 height 171
drag, startPoint x: 147, startPoint y: 122, endPoint x: 141, endPoint y: 125, distance: 6.5
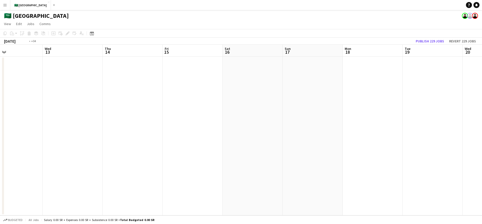
click at [255, 113] on app-calendar-viewport "Sun 10 Mon 11 Tue 12 Wed 13 Thu 14 Fri 15 Sat 16 Sun 17 Mon 18 Tue 19 Wed 20 Th…" at bounding box center [241, 130] width 482 height 171
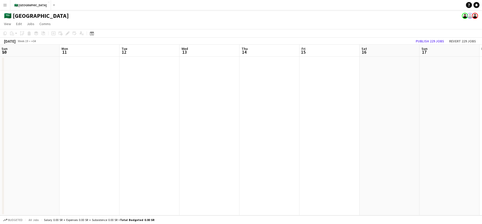
drag, startPoint x: 132, startPoint y: 126, endPoint x: 292, endPoint y: 113, distance: 160.1
click at [286, 112] on app-calendar-viewport "Fri 8 Sat 9 Sun 10 Mon 11 Tue 12 Wed 13 Thu 14 Fri 15 Sat 16 Sun 17 Mon 18 Tue …" at bounding box center [241, 130] width 482 height 171
drag, startPoint x: 138, startPoint y: 122, endPoint x: 154, endPoint y: 120, distance: 15.5
click at [285, 109] on app-calendar-viewport "Tue 5 Wed 6 Thu 7 Fri 8 Sat 9 Sun 10 Mon 11 Tue 12 Wed 13 Thu 14 Fri 15 Sat 16 …" at bounding box center [241, 130] width 482 height 171
drag, startPoint x: 164, startPoint y: 116, endPoint x: 306, endPoint y: 108, distance: 142.9
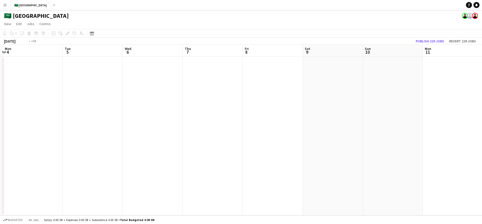
click at [310, 105] on app-calendar-viewport "Sat 2 Sun 3 Mon 4 Tue 5 Wed 6 Thu 7 Fri 8 Sat 9 Sun 10 Mon 11 Tue 12 Wed 13 Thu…" at bounding box center [241, 130] width 482 height 171
drag, startPoint x: 209, startPoint y: 111, endPoint x: 231, endPoint y: 109, distance: 21.7
click at [327, 103] on app-calendar-viewport "Wed 29 4/6 1 Job Thu 30 4/6 1 Job Fri 1 Sat 2 Sun 3 Mon 4 Tue 5 Wed 6 Thu 7 Fri…" at bounding box center [241, 130] width 482 height 171
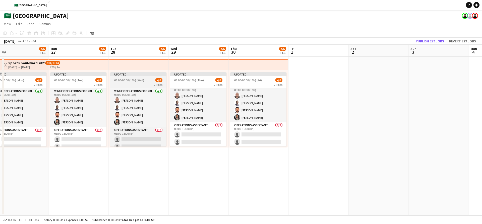
drag, startPoint x: 231, startPoint y: 109, endPoint x: 167, endPoint y: 115, distance: 64.6
click at [340, 103] on app-calendar-viewport "Fri 24 4/6 1 Job Sat 25 4/6 1 Job Sun 26 4/6 1 Job Mon 27 4/6 1 Job Tue 28 4/6 …" at bounding box center [241, 130] width 482 height 171
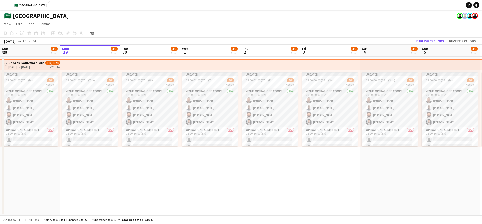
click at [233, 42] on div "[DATE] Week 39 • +04 Publish 229 jobs Revert 229 jobs" at bounding box center [241, 41] width 482 height 7
click at [236, 39] on div "[DATE] Week 39 • +04 Publish 229 jobs Revert 229 jobs" at bounding box center [241, 41] width 482 height 7
click at [430, 43] on button "Publish 229 jobs" at bounding box center [430, 41] width 32 height 7
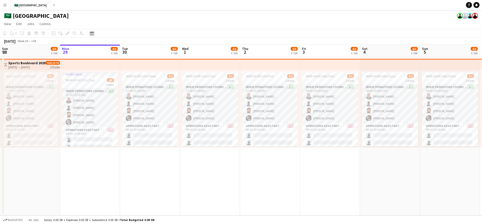
click at [90, 32] on icon at bounding box center [92, 33] width 4 height 4
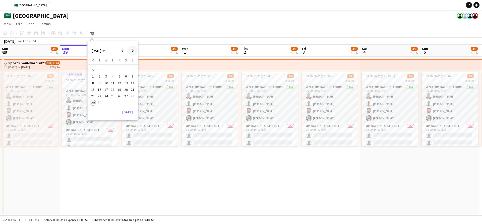
click at [133, 47] on span "Next month" at bounding box center [133, 51] width 10 height 10
click at [124, 99] on span "31" at bounding box center [126, 97] width 6 height 6
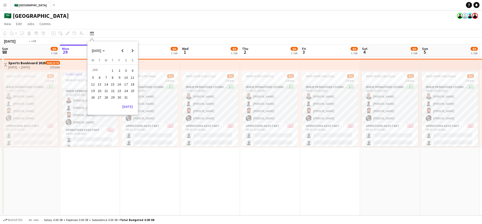
scroll to position [0, 173]
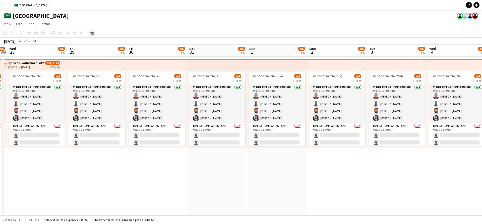
click at [91, 35] on icon at bounding box center [92, 33] width 4 height 4
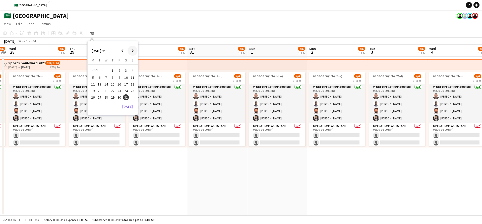
click at [135, 51] on span "Next month" at bounding box center [133, 51] width 10 height 10
click at [122, 90] on span "20" at bounding box center [119, 91] width 6 height 6
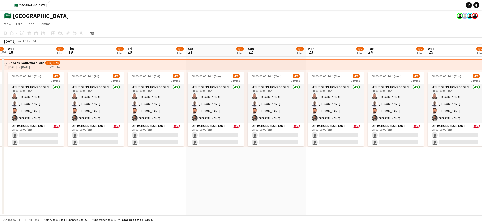
drag, startPoint x: 406, startPoint y: 158, endPoint x: 320, endPoint y: 169, distance: 86.3
click at [320, 169] on app-calendar-viewport "Sat 14 4/6 1 Job Sun 15 4/6 1 Job Mon 16 4/6 1 Job Tue 17 4/6 1 Job Wed 18 4/6 …" at bounding box center [241, 130] width 482 height 171
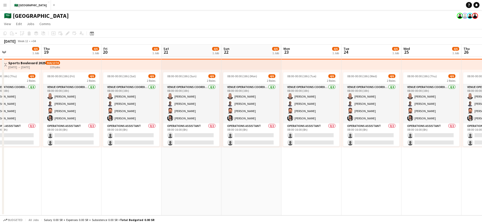
drag, startPoint x: 382, startPoint y: 168, endPoint x: 309, endPoint y: 175, distance: 73.4
click at [309, 175] on app-calendar-viewport "Mon 16 4/6 1 Job Tue 17 4/6 1 Job Wed 18 4/6 1 Job Thu 19 4/6 1 Job Fri 20 4/6 …" at bounding box center [241, 130] width 482 height 171
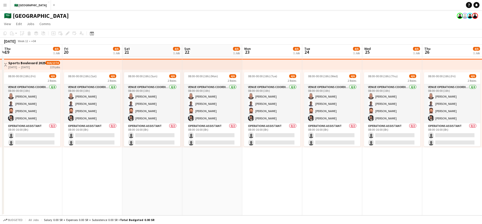
drag, startPoint x: 365, startPoint y: 172, endPoint x: 279, endPoint y: 179, distance: 86.7
click at [279, 179] on app-calendar-viewport "Mon 16 4/6 1 Job Tue 17 4/6 1 Job Wed 18 4/6 1 Job Thu 19 4/6 1 Job Fri 20 4/6 …" at bounding box center [241, 130] width 482 height 171
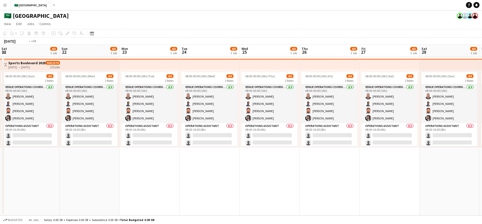
drag, startPoint x: 247, startPoint y: 183, endPoint x: 239, endPoint y: 181, distance: 8.0
click at [237, 182] on app-calendar-viewport "Wed 18 4/6 1 Job Thu 19 4/6 1 Job Fri 20 4/6 1 Job Sat 21 4/6 1 Job Sun 22 4/6 …" at bounding box center [241, 130] width 482 height 171
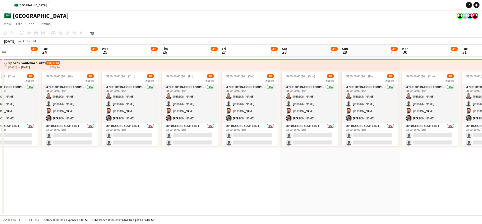
drag, startPoint x: 338, startPoint y: 177, endPoint x: 327, endPoint y: 170, distance: 12.7
click at [277, 177] on app-calendar-viewport "Fri 20 4/6 1 Job Sat 21 4/6 1 Job Sun 22 4/6 1 Job Mon 23 4/6 1 Job Tue 24 4/6 …" at bounding box center [241, 130] width 482 height 171
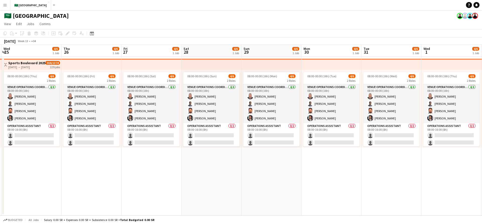
drag, startPoint x: 345, startPoint y: 171, endPoint x: 265, endPoint y: 168, distance: 79.7
click at [261, 170] on app-calendar-viewport "Sun 22 4/6 1 Job Mon 23 4/6 1 Job Tue 24 4/6 1 Job Wed 25 4/6 1 Job Thu 26 4/6 …" at bounding box center [241, 130] width 482 height 171
drag, startPoint x: 359, startPoint y: 170, endPoint x: 269, endPoint y: 168, distance: 89.4
click at [259, 169] on app-calendar-viewport "Thu 26 4/6 1 Job Fri 27 4/6 1 Job Sat 28 4/6 1 Job Sun 29 4/6 1 Job Mon 30 4/6 …" at bounding box center [241, 130] width 482 height 171
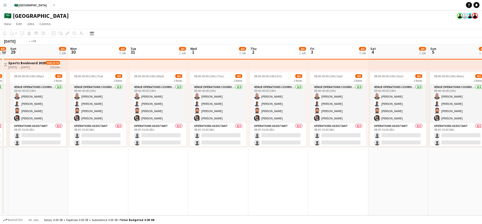
drag, startPoint x: 381, startPoint y: 171, endPoint x: 254, endPoint y: 174, distance: 127.1
click at [254, 174] on app-calendar-viewport "Thu 26 4/6 1 Job Fri 27 4/6 1 Job Sat 28 4/6 1 Job Sun 29 4/6 1 Job Mon 30 4/6 …" at bounding box center [241, 130] width 482 height 171
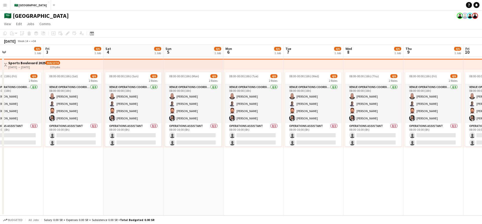
drag, startPoint x: 353, startPoint y: 170, endPoint x: 236, endPoint y: 173, distance: 116.8
click at [232, 175] on app-calendar-viewport "Mon 30 4/6 1 Job Tue 31 4/6 1 Job Wed 1 4/6 1 Job Thu 2 4/6 1 Job Fri 3 4/6 1 J…" at bounding box center [241, 130] width 482 height 171
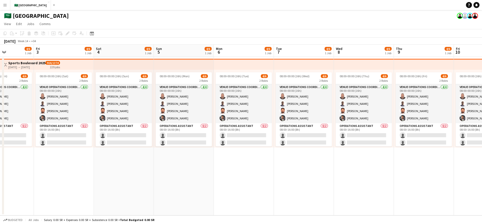
drag, startPoint x: 331, startPoint y: 176, endPoint x: 231, endPoint y: 176, distance: 99.5
click at [222, 179] on app-calendar-viewport "Mon 30 4/6 1 Job Tue 31 4/6 1 Job Wed 1 4/6 1 Job Thu 2 4/6 1 Job Fri 3 4/6 1 J…" at bounding box center [241, 130] width 482 height 171
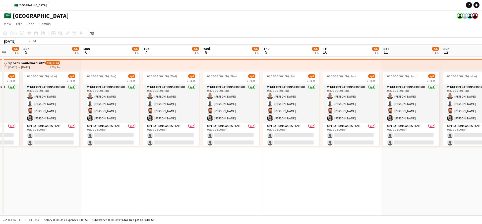
drag, startPoint x: 370, startPoint y: 174, endPoint x: 220, endPoint y: 177, distance: 149.5
click at [221, 178] on app-calendar-viewport "Wed 1 4/6 1 Job Thu 2 4/6 1 Job Fri 3 4/6 1 Job Sat 4 4/6 1 Job Sun 5 4/6 1 Job…" at bounding box center [241, 130] width 482 height 171
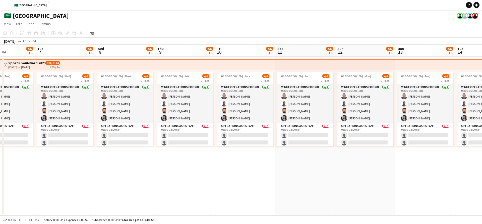
drag, startPoint x: 413, startPoint y: 167, endPoint x: 210, endPoint y: 174, distance: 203.1
click at [211, 175] on app-calendar-viewport "Fri 3 4/6 1 Job Sat 4 4/6 1 Job Sun 5 4/6 1 Job Mon 6 4/6 1 Job Tue 7 4/6 1 Job…" at bounding box center [241, 130] width 482 height 171
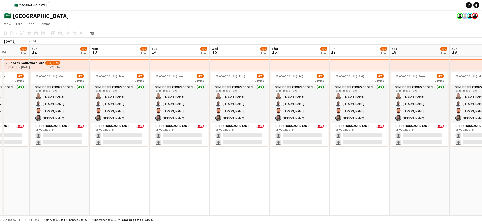
drag, startPoint x: 247, startPoint y: 176, endPoint x: 130, endPoint y: 174, distance: 117.1
click at [130, 174] on app-calendar-viewport "Wed 8 4/6 1 Job Thu 9 4/6 1 Job Fri 10 4/6 1 Job Sat 11 4/6 1 Job Sun 12 4/6 1 …" at bounding box center [241, 130] width 482 height 171
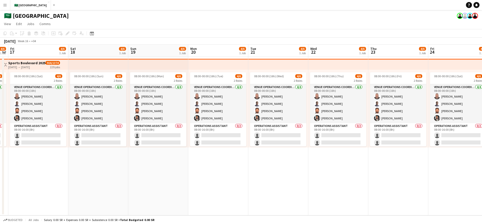
drag, startPoint x: 352, startPoint y: 174, endPoint x: 71, endPoint y: 150, distance: 281.8
click at [68, 173] on app-calendar-viewport "Tue 14 4/6 1 Job Wed 15 4/6 1 Job Thu 16 4/6 1 Job Fri 17 4/6 1 Job Sat 18 4/6 …" at bounding box center [241, 130] width 482 height 171
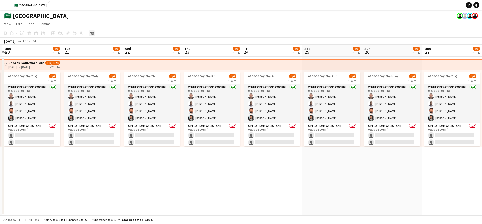
click at [93, 34] on icon "Date picker" at bounding box center [92, 33] width 4 height 4
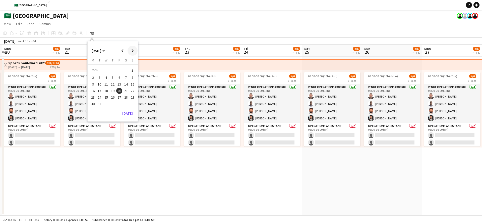
click at [133, 52] on span "Next month" at bounding box center [133, 51] width 10 height 10
click at [133, 55] on span "Next month" at bounding box center [133, 51] width 10 height 10
click at [111, 89] on span "21" at bounding box center [113, 91] width 6 height 6
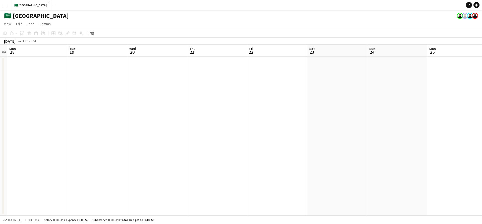
drag, startPoint x: 98, startPoint y: 104, endPoint x: 179, endPoint y: 111, distance: 81.9
click at [155, 105] on app-calendar-viewport "Fri 15 Sat 16 Sun 17 Mon 18 Tue 19 Wed 20 Thu 21 Fri 22 Sat 23 Sun 24 Mon 25 Tu…" at bounding box center [241, 130] width 482 height 171
drag, startPoint x: 116, startPoint y: 132, endPoint x: 99, endPoint y: 133, distance: 17.1
click at [204, 130] on app-calendar-viewport "Fri 15 Sat 16 Sun 17 Mon 18 Tue 19 Wed 20 Thu 21 Fri 22 Sat 23 Sun 24 Mon 25 Tu…" at bounding box center [241, 130] width 482 height 171
drag, startPoint x: 99, startPoint y: 133, endPoint x: 126, endPoint y: 129, distance: 27.4
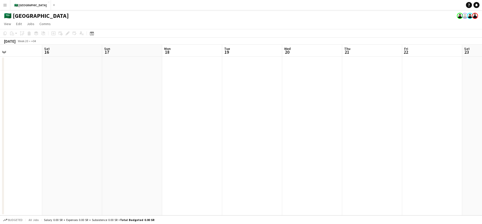
click at [263, 138] on app-calendar-viewport "Wed 13 Thu 14 Fri 15 Sat 16 Sun 17 Mon 18 Tue 19 Wed 20 Thu 21 Fri 22 Sat 23 Su…" at bounding box center [241, 130] width 482 height 171
drag, startPoint x: 140, startPoint y: 125, endPoint x: 351, endPoint y: 126, distance: 211.2
click at [329, 125] on app-calendar-viewport "Sun 10 Mon 11 Tue 12 Wed 13 Thu 14 Fri 15 Sat 16 Sun 17 Mon 18 Tue 19 Wed 20 Th…" at bounding box center [241, 130] width 482 height 171
drag, startPoint x: 155, startPoint y: 117, endPoint x: 290, endPoint y: 119, distance: 134.1
click at [327, 116] on app-calendar-viewport "Wed 6 Thu 7 Fri 8 Sat 9 Sun 10 Mon 11 Tue 12 Wed 13 Thu 14 Fri 15 Sat 16 Sun 17…" at bounding box center [241, 130] width 482 height 171
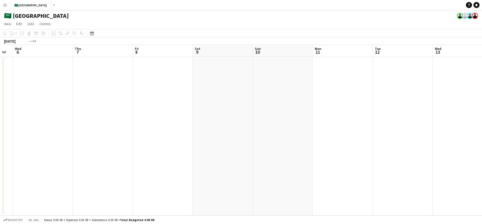
drag, startPoint x: 160, startPoint y: 114, endPoint x: 243, endPoint y: 119, distance: 83.8
click at [281, 117] on app-calendar-viewport "Mon 4 Tue 5 Wed 6 Thu 7 Fri 8 Sat 9 Sun 10 Mon 11 Tue 12 Wed 13 Thu 14 Fri 15 S…" at bounding box center [241, 130] width 482 height 171
drag, startPoint x: 164, startPoint y: 116, endPoint x: 318, endPoint y: 119, distance: 154.5
click at [300, 117] on app-calendar-viewport "Fri 1 Sat 2 Sun 3 Mon 4 Tue 5 Wed 6 Thu 7 Fri 8 Sat 9 Sun 10 Mon 11 Tue 12 Wed …" at bounding box center [241, 130] width 482 height 171
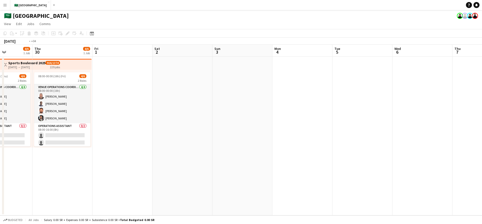
scroll to position [0, 128]
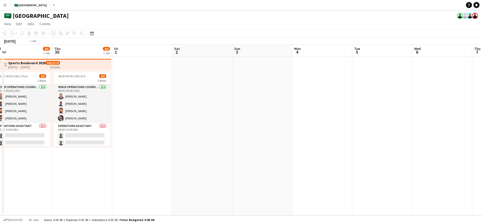
drag, startPoint x: 143, startPoint y: 123, endPoint x: 315, endPoint y: 123, distance: 171.8
click at [316, 120] on app-calendar-viewport "Mon 27 4/6 1 Job Tue 28 4/6 1 Job Wed 29 4/6 1 Job Thu 30 4/6 1 Job Fri 1 Sat 2…" at bounding box center [241, 130] width 482 height 171
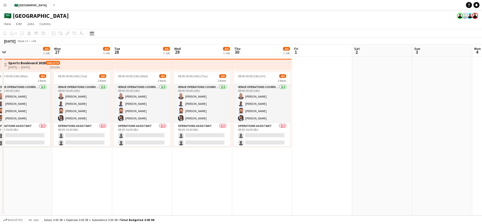
click at [93, 34] on icon "Date picker" at bounding box center [92, 33] width 4 height 4
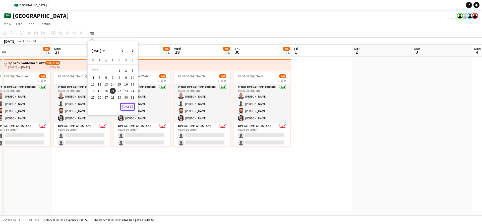
click at [123, 105] on button "Today" at bounding box center [127, 107] width 15 height 8
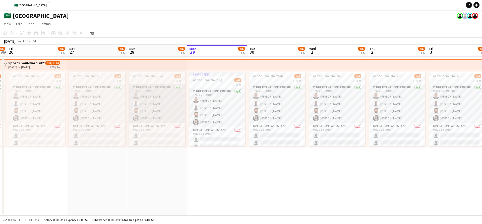
drag, startPoint x: 194, startPoint y: 110, endPoint x: 300, endPoint y: 112, distance: 106.3
click at [273, 110] on app-calendar-viewport "Tue 23 4/6 1 Job Wed 24 4/6 1 Job Thu 25 4/6 1 Job Fri 26 4/6 1 Job Sat 27 4/6 …" at bounding box center [241, 130] width 482 height 171
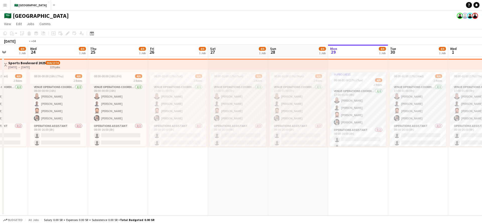
drag, startPoint x: 223, startPoint y: 123, endPoint x: 314, endPoint y: 120, distance: 91.2
click at [314, 120] on app-calendar-viewport "Sun 21 4/6 1 Job Mon 22 4/6 1 Job Tue 23 4/6 1 Job Wed 24 4/6 1 Job Thu 25 4/6 …" at bounding box center [241, 130] width 482 height 171
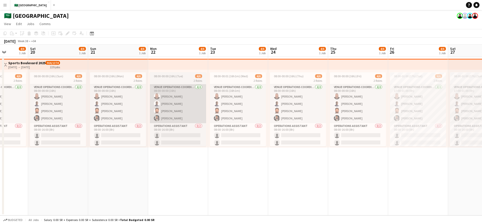
drag, startPoint x: 254, startPoint y: 116, endPoint x: 204, endPoint y: 121, distance: 50.0
click at [271, 117] on app-calendar-viewport "Wed 17 4/6 1 Job Thu 18 4/6 1 Job Fri 19 4/6 1 Job Sat 20 4/6 1 Job Sun 21 4/6 …" at bounding box center [241, 130] width 482 height 171
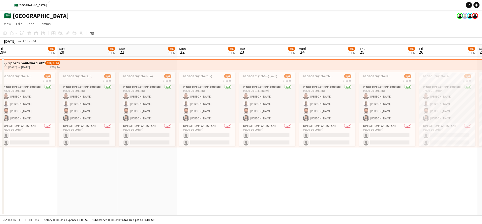
drag, startPoint x: 110, startPoint y: 122, endPoint x: 305, endPoint y: 116, distance: 195.5
click at [299, 116] on app-calendar-viewport "Wed 17 4/6 1 Job Thu 18 4/6 1 Job Fri 19 4/6 1 Job Sat 20 4/6 1 Job Sun 21 4/6 …" at bounding box center [241, 130] width 482 height 171
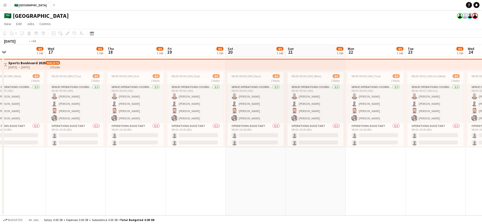
drag, startPoint x: 138, startPoint y: 116, endPoint x: 340, endPoint y: 104, distance: 201.8
click at [337, 104] on app-calendar-viewport "Sun 14 4/6 1 Job Mon 15 4/6 1 Job Tue 16 4/6 1 Job Wed 17 4/6 1 Job Thu 18 4/6 …" at bounding box center [241, 130] width 482 height 171
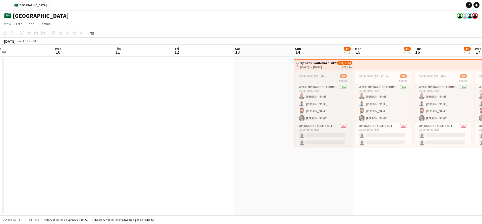
drag, startPoint x: 139, startPoint y: 109, endPoint x: 324, endPoint y: 103, distance: 185.0
click at [332, 101] on app-calendar-viewport "Sun 7 Mon 8 Tue 9 Wed 10 Thu 11 Fri 12 Sat 13 Sun 14 4/6 1 Job Mon 15 4/6 1 Job…" at bounding box center [241, 130] width 482 height 171
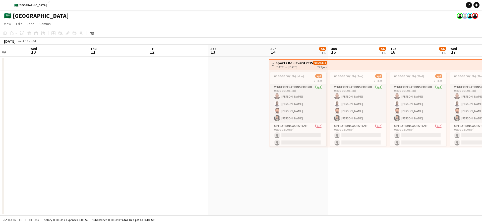
click at [332, 170] on app-date-cell "06:00-00:00 (18h) (Tue) 4/6 2 Roles VENUE OPERATIONS COORDINATOR 4/4 06:00-00:0…" at bounding box center [359, 136] width 60 height 159
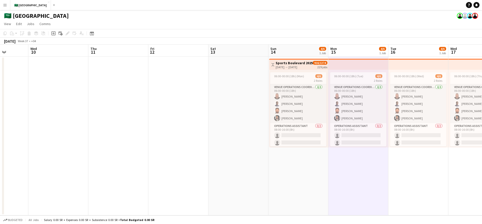
click at [349, 170] on app-date-cell "06:00-00:00 (18h) (Tue) 4/6 2 Roles VENUE OPERATIONS COORDINATOR 4/4 06:00-00:0…" at bounding box center [359, 136] width 60 height 159
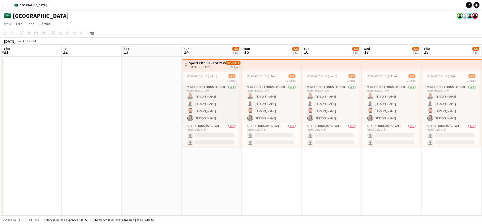
scroll to position [0, 237]
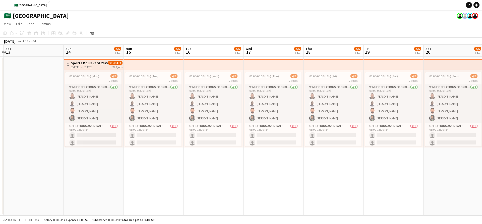
drag, startPoint x: 420, startPoint y: 173, endPoint x: 224, endPoint y: 177, distance: 196.5
click at [224, 177] on app-calendar-viewport "Tue 9 Wed 10 Thu 11 Fri 12 Sat 13 Sun 14 4/6 1 Job Mon 15 4/6 1 Job Tue 16 4/6 …" at bounding box center [241, 130] width 482 height 171
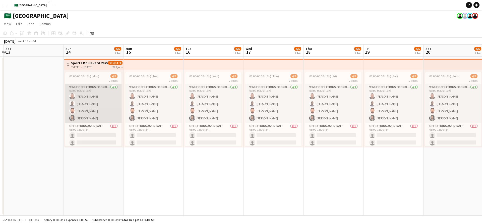
click at [99, 98] on app-card-role "VENUE OPERATIONS COORDINATOR 4/4 06:00-00:00 (18h) Yousif Haroun Abubaker Babat…" at bounding box center [93, 103] width 56 height 39
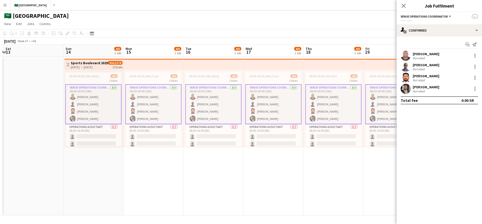
click at [423, 55] on div "Yousif Haroun" at bounding box center [426, 54] width 27 height 5
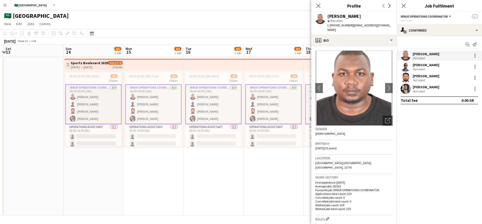
click at [423, 67] on div "Not rated" at bounding box center [419, 69] width 13 height 4
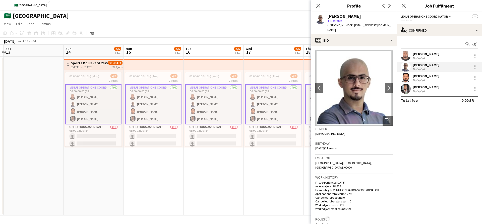
click at [420, 73] on div "Naveen Lal Not rated" at bounding box center [439, 78] width 85 height 10
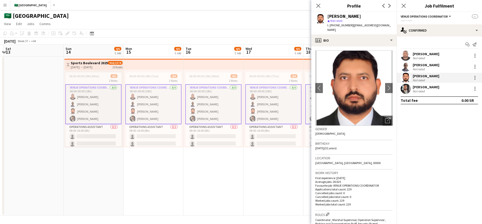
click at [422, 86] on div "Arshad Fahim" at bounding box center [426, 87] width 27 height 5
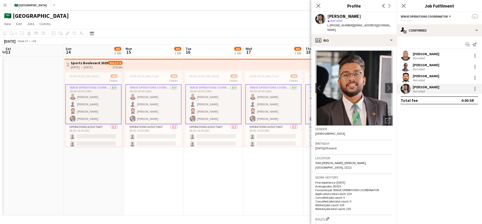
click at [271, 28] on app-page-menu "View Day view expanded Day view collapsed Month view Date picker Jump to today …" at bounding box center [241, 25] width 482 height 10
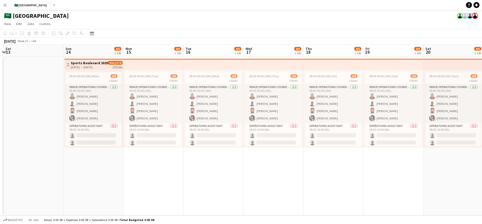
click at [5, 6] on app-icon "Menu" at bounding box center [5, 5] width 4 height 4
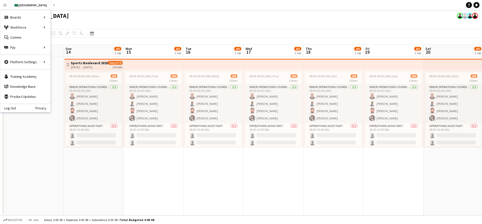
click at [111, 16] on div "🇸🇦 [GEOGRAPHIC_DATA]" at bounding box center [241, 15] width 482 height 10
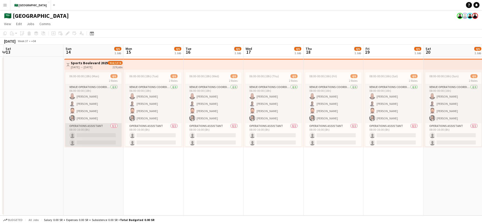
click at [107, 141] on app-card-role "Operations Assistant 0/2 08:00-16:00 (8h) single-neutral-actions single-neutral…" at bounding box center [93, 135] width 56 height 24
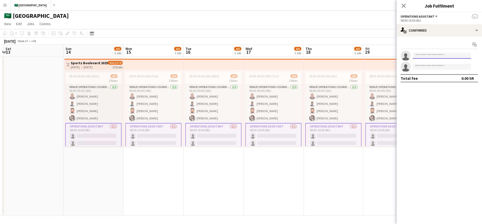
drag, startPoint x: 430, startPoint y: 56, endPoint x: 434, endPoint y: 56, distance: 3.8
click at [430, 56] on input at bounding box center [442, 56] width 58 height 6
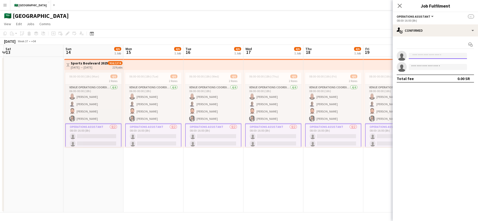
paste input "**********"
click at [429, 66] on input at bounding box center [438, 67] width 58 height 6
click at [445, 57] on input "**********" at bounding box center [438, 56] width 58 height 6
click at [443, 57] on input "**********" at bounding box center [438, 56] width 58 height 6
type input "**********"
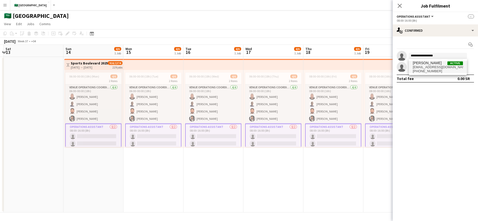
click at [440, 63] on span "[PERSON_NAME]" at bounding box center [427, 63] width 29 height 4
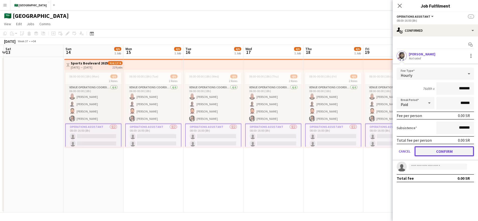
click at [430, 152] on button "Confirm" at bounding box center [445, 151] width 60 height 10
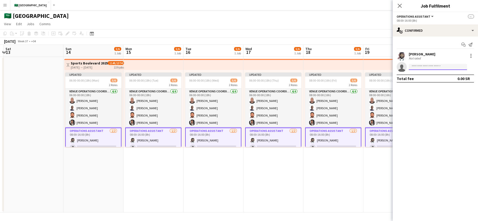
paste input "**********"
type input "**********"
click at [431, 77] on span "[PERSON_NAME][EMAIL_ADDRESS][PERSON_NAME][PERSON_NAME][DOMAIN_NAME]" at bounding box center [438, 78] width 50 height 4
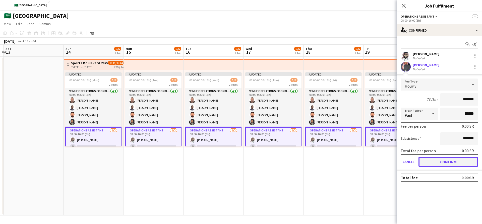
click at [434, 164] on button "Confirm" at bounding box center [449, 162] width 60 height 10
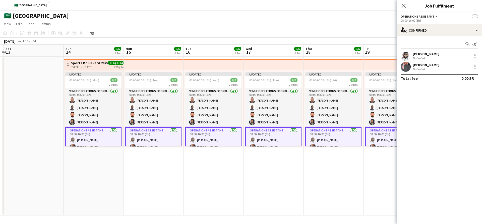
click at [385, 42] on div "September 2025 Week 37 • +04 Publish 229 jobs Revert 229 jobs" at bounding box center [241, 41] width 482 height 7
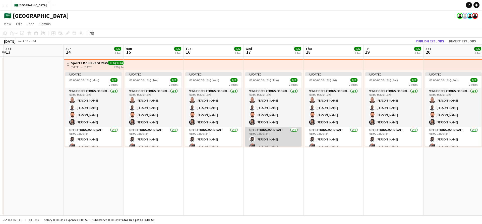
scroll to position [5, 0]
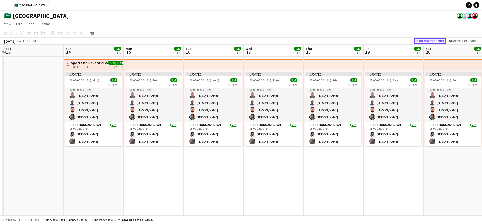
click at [435, 40] on button "Publish 229 jobs" at bounding box center [430, 41] width 32 height 7
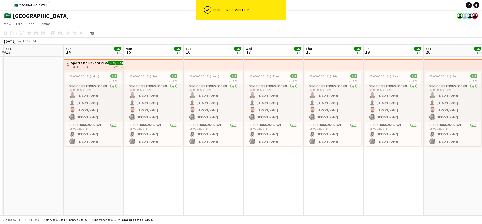
click at [266, 16] on div "Publishing completed" at bounding box center [248, 10] width 75 height 20
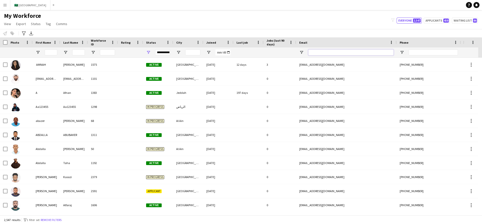
click at [324, 54] on input "Email Filter Input" at bounding box center [350, 52] width 85 height 6
click at [55, 54] on input "First Name Filter Input" at bounding box center [51, 52] width 13 height 6
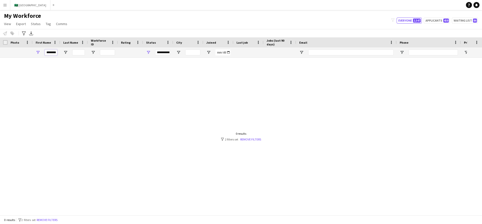
click at [52, 53] on input "********" at bounding box center [51, 52] width 13 height 6
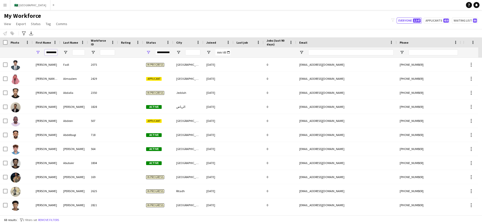
scroll to position [0, 9]
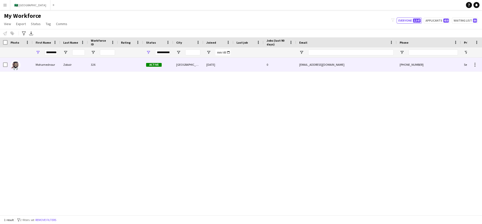
click at [316, 69] on div "[EMAIL_ADDRESS][DOMAIN_NAME]" at bounding box center [346, 65] width 100 height 14
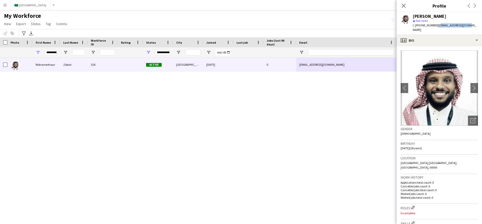
drag, startPoint x: 437, startPoint y: 25, endPoint x: 477, endPoint y: 24, distance: 40.2
click at [477, 24] on app-profile-header "[PERSON_NAME] star Not rated t. [PHONE_NUMBER] | [EMAIL_ADDRESS][DOMAIN_NAME]" at bounding box center [439, 23] width 85 height 22
copy span "[EMAIL_ADDRESS][DOMAIN_NAME]"
click at [306, 27] on div "My Workforce View Views Default view New view Update view Delete view Edit name…" at bounding box center [241, 20] width 482 height 17
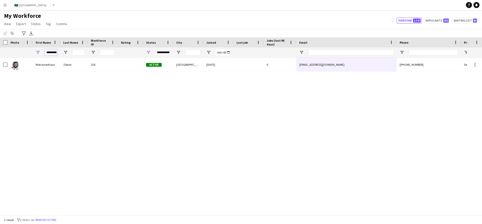
click at [50, 54] on input "**********" at bounding box center [51, 52] width 13 height 6
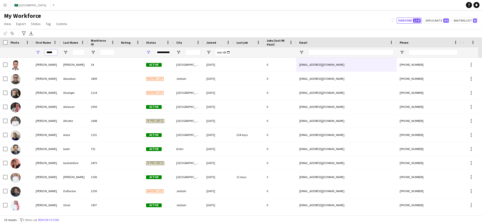
click at [53, 51] on input "*****" at bounding box center [51, 52] width 13 height 6
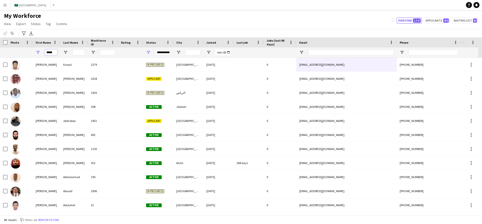
type input "*****"
click at [74, 53] on input "Last Name Filter Input" at bounding box center [78, 52] width 13 height 6
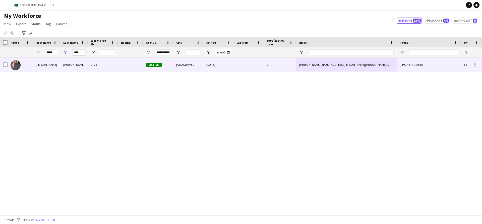
type input "****"
click at [70, 67] on div "[PERSON_NAME]" at bounding box center [74, 65] width 28 height 14
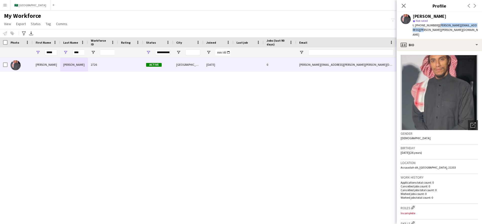
drag, startPoint x: 437, startPoint y: 25, endPoint x: 438, endPoint y: 29, distance: 4.1
click at [438, 29] on div "t. [PHONE_NUMBER] | [PERSON_NAME][EMAIL_ADDRESS][PERSON_NAME][PERSON_NAME][DOMA…" at bounding box center [445, 30] width 65 height 14
copy span "[PERSON_NAME][EMAIL_ADDRESS][PERSON_NAME][PERSON_NAME][DOMAIN_NAME]"
click at [188, 15] on div "My Workforce View Views Default view New view Update view Delete view Edit name…" at bounding box center [241, 20] width 482 height 17
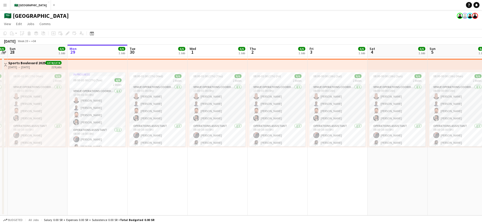
scroll to position [0, 149]
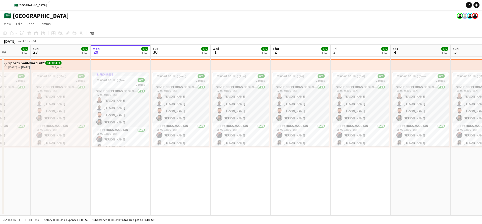
drag, startPoint x: 154, startPoint y: 112, endPoint x: 184, endPoint y: 111, distance: 30.6
click at [184, 111] on app-calendar-viewport "Thu 25 6/6 1 Job Fri 26 6/6 1 Job Sat 27 6/6 1 Job Sun 28 6/6 1 Job Mon 29 6/6 …" at bounding box center [241, 130] width 482 height 171
click at [2, 6] on button "Menu" at bounding box center [5, 5] width 10 height 10
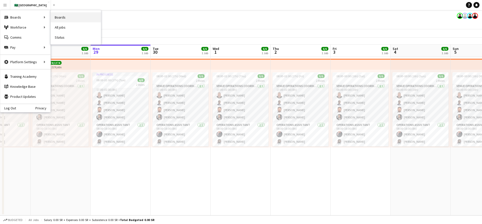
click at [70, 19] on link "Boards" at bounding box center [76, 17] width 50 height 10
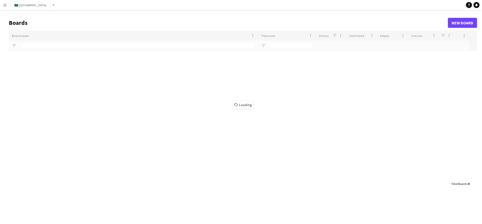
type input "******"
